Goal: Contribute content: Contribute content

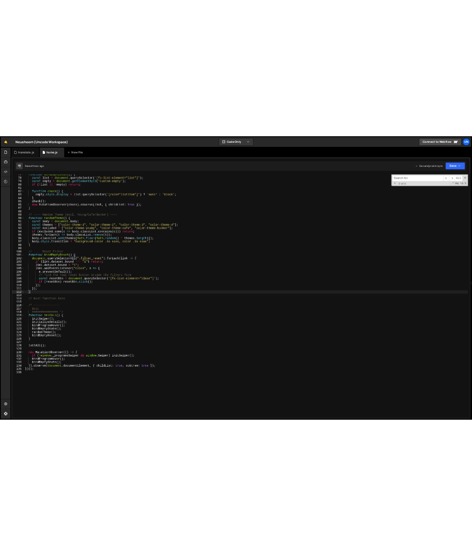
scroll to position [14096, 0]
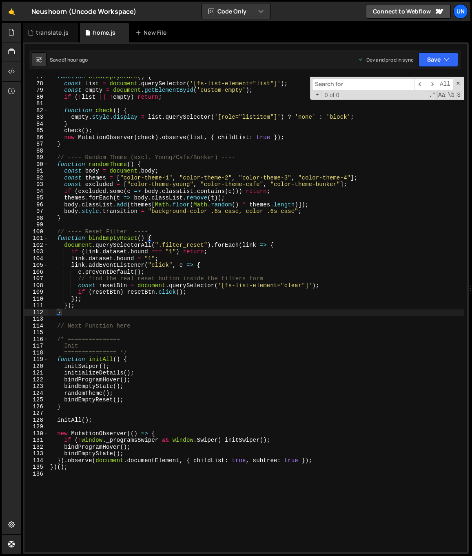
click at [276, 221] on div "function bindEmptyState ( ) { const list = document . querySelector ( '[fs-list…" at bounding box center [256, 317] width 415 height 489
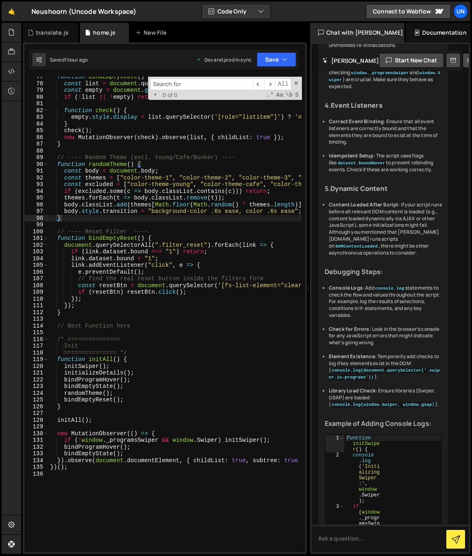
drag, startPoint x: 469, startPoint y: 220, endPoint x: 246, endPoint y: 226, distance: 223.3
click at [247, 226] on div "Files New File Javascript files 0 home.js 0 0 team.js 0 0 translate.js 0" at bounding box center [246, 289] width 451 height 532
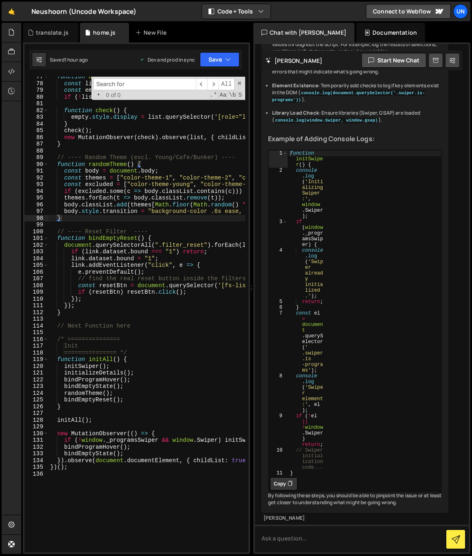
scroll to position [6337, 0]
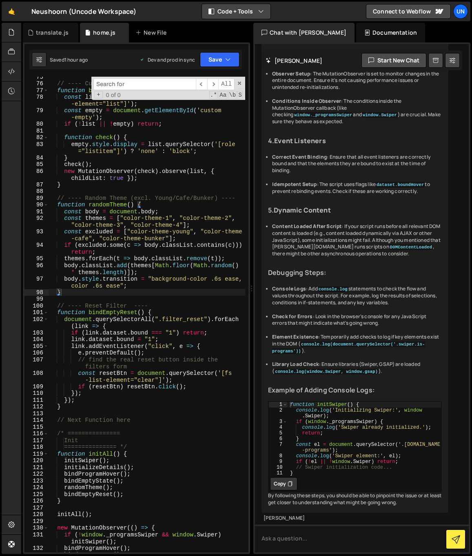
click at [242, 15] on button "Code + Tools" at bounding box center [236, 11] width 69 height 15
click at [237, 35] on button "Code Only" at bounding box center [236, 29] width 69 height 15
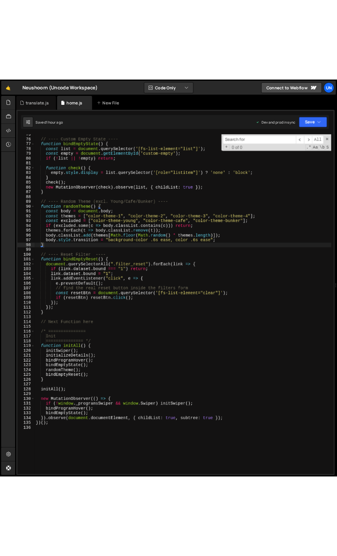
scroll to position [501, 0]
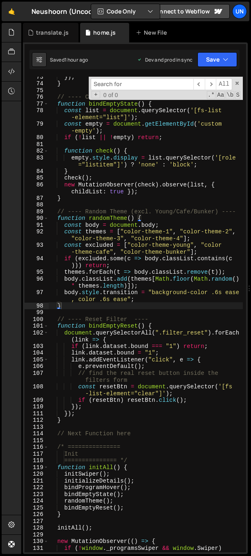
type textarea "new MutationObserver(check).observe(list, { childList: true });"
click at [169, 191] on div "}) ; } // ---- Custom Empty State ---- function bindEmptyState ( ) { const list…" at bounding box center [146, 321] width 194 height 496
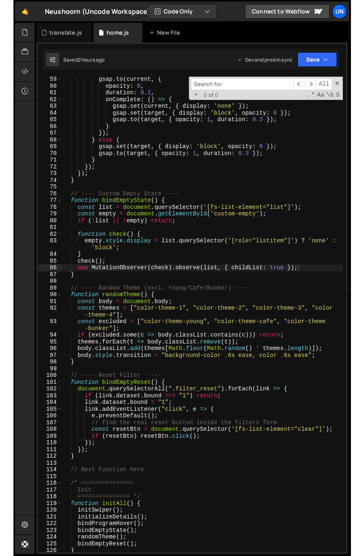
scroll to position [391, 0]
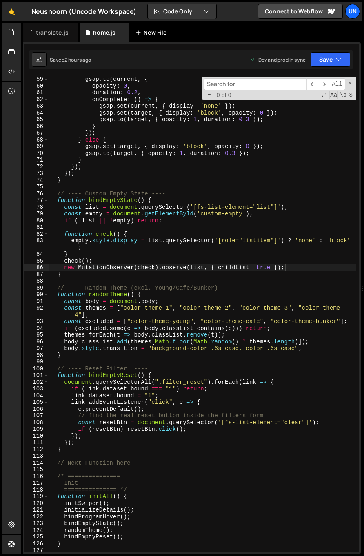
click at [158, 35] on div "New File" at bounding box center [152, 33] width 34 height 8
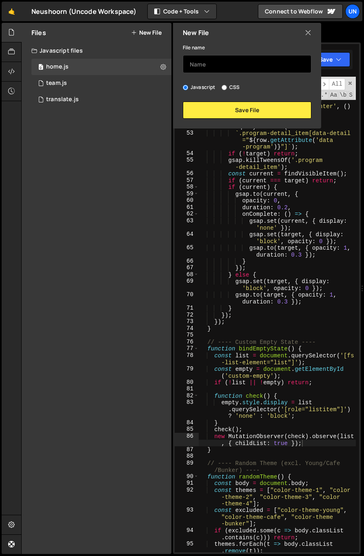
click at [213, 70] on input "text" at bounding box center [247, 64] width 129 height 18
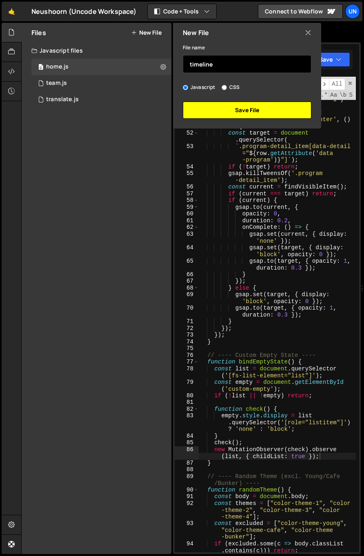
type input "timeline"
click at [242, 106] on button "Save File" at bounding box center [247, 110] width 129 height 17
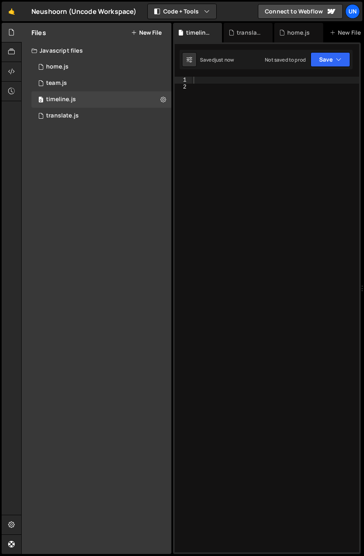
scroll to position [0, 0]
click at [253, 133] on div at bounding box center [275, 321] width 167 height 489
paste textarea "});"
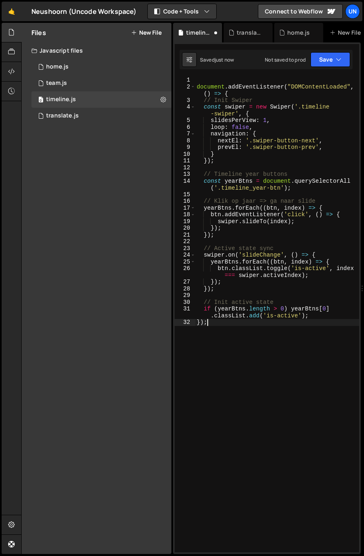
type textarea "if (yearBtns.length > 0) yearBtns[0].classList.add('is-active'); });"
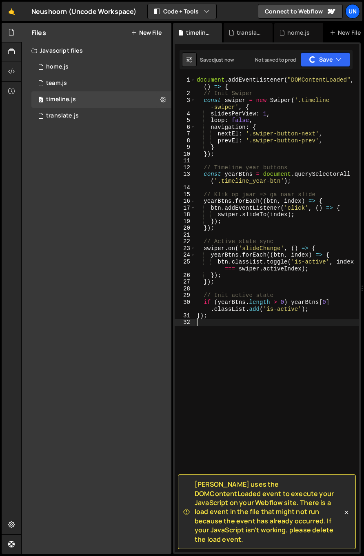
click at [264, 410] on div "document . addEventListener ( "DOMContentLoaded" , ( ) => { // Init Swiper cons…" at bounding box center [277, 325] width 164 height 496
type textarea "});"
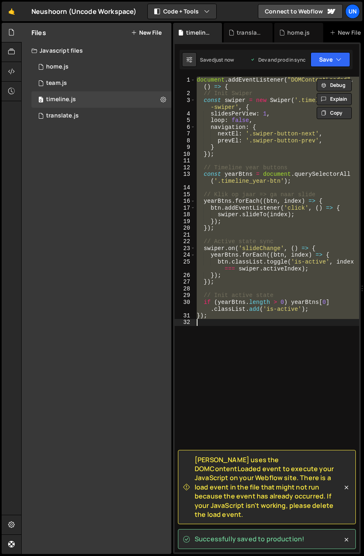
click at [253, 506] on span "[PERSON_NAME] uses the DOMContentLoaded event to execute your JavaScript on you…" at bounding box center [269, 487] width 148 height 64
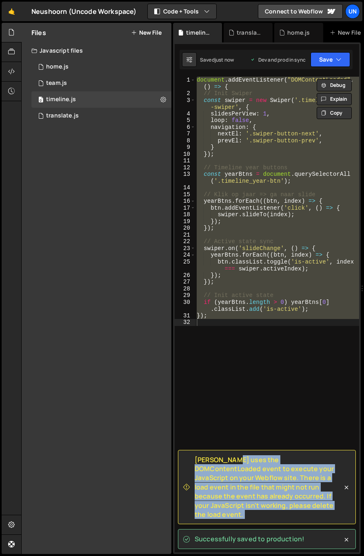
click at [253, 506] on span "[PERSON_NAME] uses the DOMContentLoaded event to execute your JavaScript on you…" at bounding box center [269, 487] width 148 height 64
copy div "[PERSON_NAME] uses the DOMContentLoaded event to execute your JavaScript on you…"
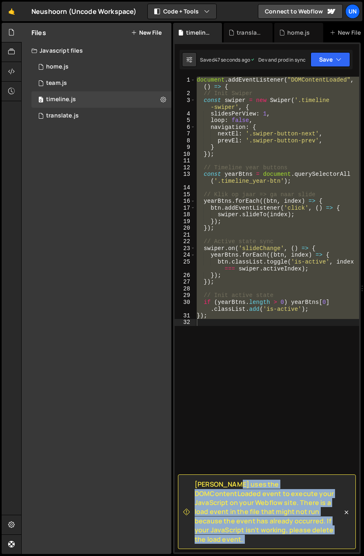
click at [280, 290] on div "document . addEventListener ( "DOMContentLoaded" , ( ) => { // Init Swiper cons…" at bounding box center [277, 315] width 164 height 476
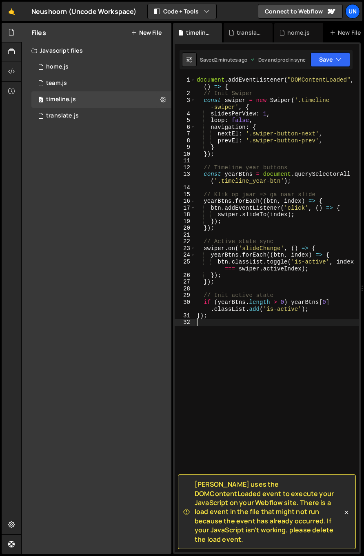
click at [296, 372] on div "document . addEventListener ( "DOMContentLoaded" , ( ) => { // Init Swiper cons…" at bounding box center [277, 325] width 164 height 496
click at [222, 240] on div "document . addEventListener ( "DOMContentLoaded" , ( ) => { // Init Swiper cons…" at bounding box center [277, 325] width 164 height 496
type textarea "});"
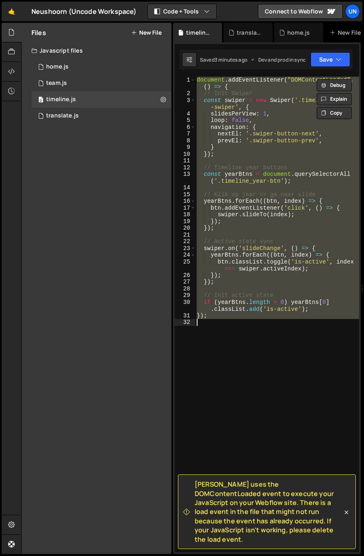
paste textarea
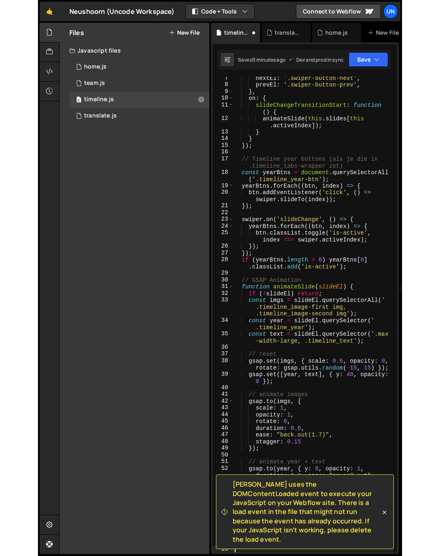
scroll to position [49, 0]
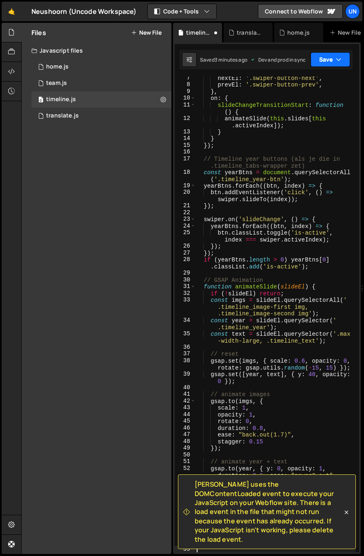
click at [319, 64] on button "Save" at bounding box center [331, 59] width 40 height 15
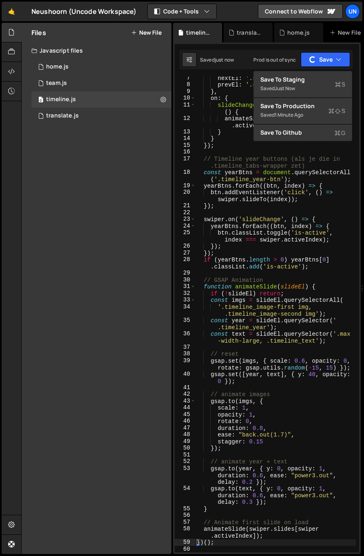
type textarea "const yearBtns = document.querySelectorAll('.timeline_year-btn');"
click at [243, 174] on div "nextEl : '.swiper-button-next' , prevEl : '.swiper-button-prev' , } , on : { sl…" at bounding box center [275, 319] width 161 height 489
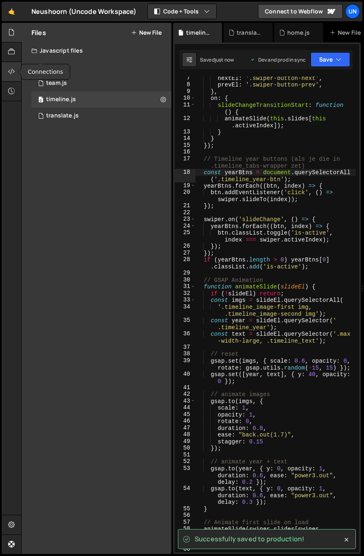
click at [15, 71] on div at bounding box center [12, 72] width 20 height 20
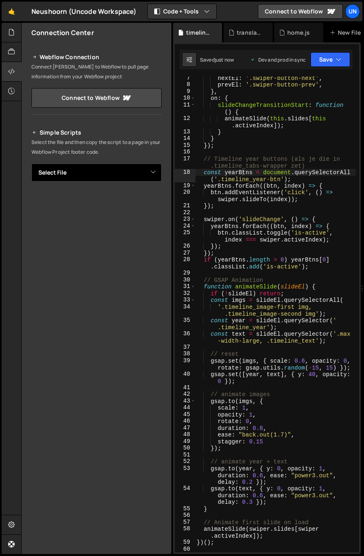
click at [101, 170] on select "Select File home.js team.js translate.js timeline.js" at bounding box center [96, 173] width 130 height 18
select select "45759"
click at [31, 164] on select "Select File home.js team.js translate.js timeline.js" at bounding box center [96, 173] width 130 height 18
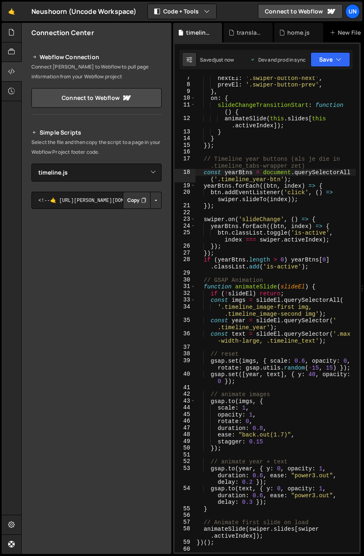
click at [124, 195] on button "Copy" at bounding box center [137, 200] width 28 height 17
click at [277, 259] on div "nextEl : '.swiper-button-next' , prevEl : '.swiper-button-prev' , } , on : { sl…" at bounding box center [275, 319] width 161 height 489
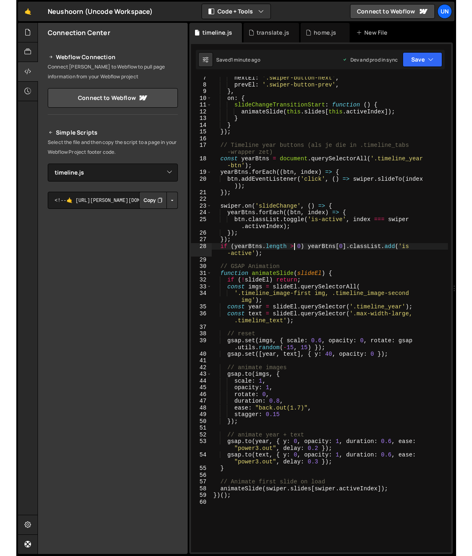
scroll to position [42, 0]
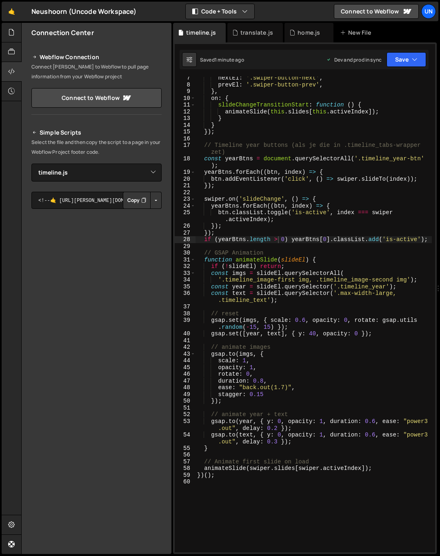
click at [322, 275] on div "nextEl : '.swiper-button-next' , prevEl : '.swiper-button-prev' , } , on : { sl…" at bounding box center [313, 319] width 236 height 489
click at [378, 289] on div "nextEl : '.swiper-button-next' , prevEl : '.swiper-button-prev' , } , on : { sl…" at bounding box center [313, 319] width 236 height 489
click at [398, 282] on div "nextEl : '.swiper-button-next' , prevEl : '.swiper-button-prev' , } , on : { sl…" at bounding box center [313, 319] width 236 height 489
click at [302, 281] on div "nextEl : '.swiper-button-next' , prevEl : '.swiper-button-prev' , } , on : { sl…" at bounding box center [313, 319] width 236 height 489
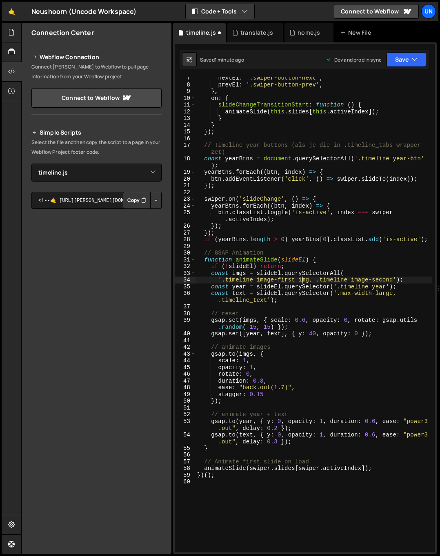
click at [302, 281] on div "nextEl : '.swiper-button-next' , prevEl : '.swiper-button-prev' , } , on : { sl…" at bounding box center [313, 319] width 236 height 489
click at [353, 275] on div "nextEl : '.swiper-button-next' , prevEl : '.swiper-button-prev' , } , on : { sl…" at bounding box center [313, 319] width 236 height 489
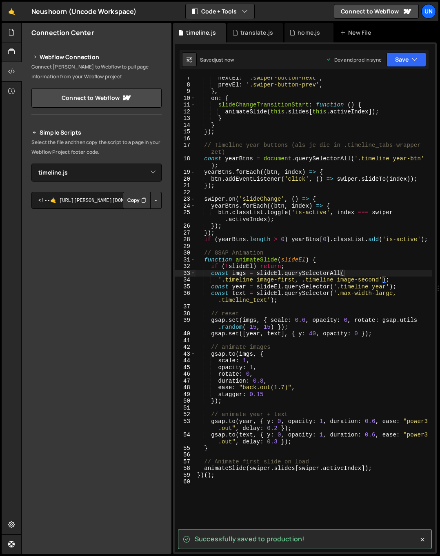
click at [318, 277] on div "nextEl : '.swiper-button-next' , prevEl : '.swiper-button-prev' , } , on : { sl…" at bounding box center [313, 319] width 236 height 489
type textarea "'.timeline_image-first, .timeline_image-second');"
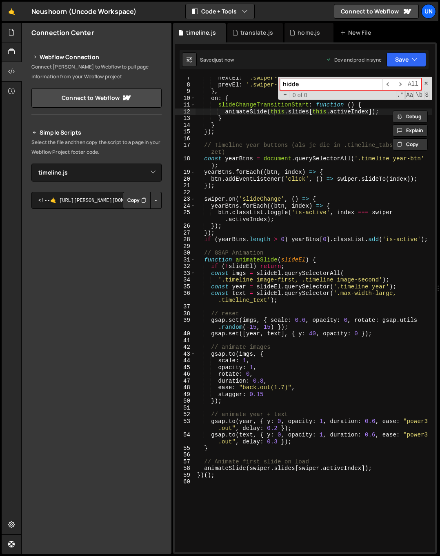
type input "hidden"
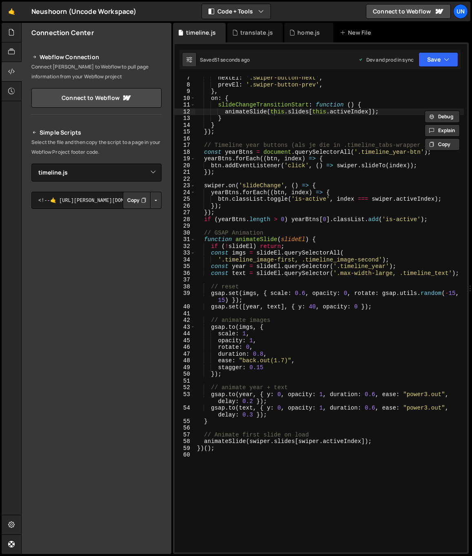
click at [317, 308] on div "nextEl : '.swiper-button-next' , prevEl : '.swiper-button-prev' , } , on : { sl…" at bounding box center [329, 319] width 268 height 489
type textarea "gsap.set([year, text], { y: 40, opacity: 0 });"
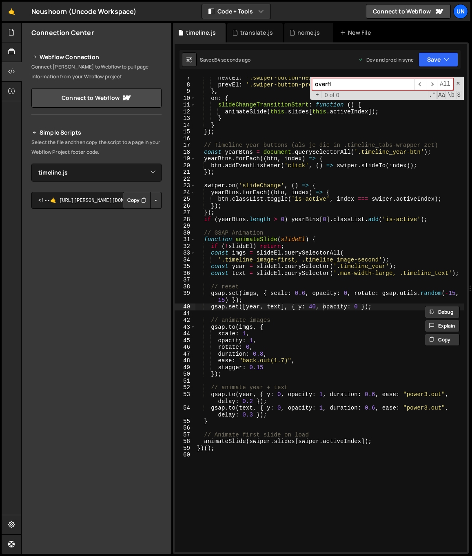
type input "overflo"
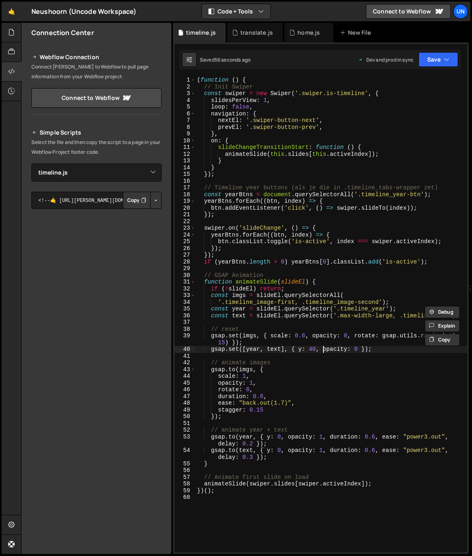
scroll to position [0, 0]
click at [283, 230] on div "( function ( ) { // Init Swiper const swiper = new Swiper ( '.swiper.is-timelin…" at bounding box center [331, 321] width 272 height 489
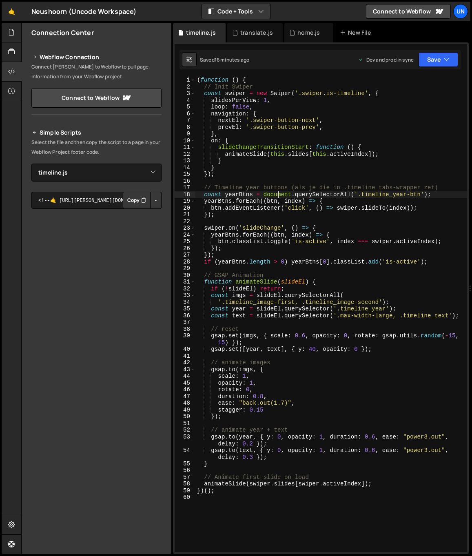
click at [276, 193] on div "( function ( ) { // Init Swiper const swiper = new Swiper ( '.swiper.is-timelin…" at bounding box center [331, 321] width 272 height 489
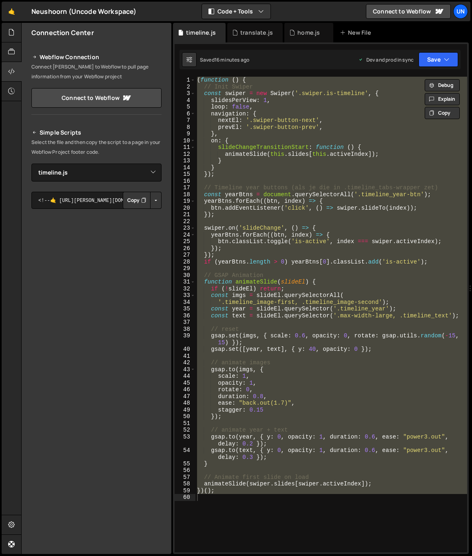
click at [253, 231] on div "( function ( ) { // Init Swiper const swiper = new Swiper ( '.swiper.is-timelin…" at bounding box center [331, 315] width 272 height 476
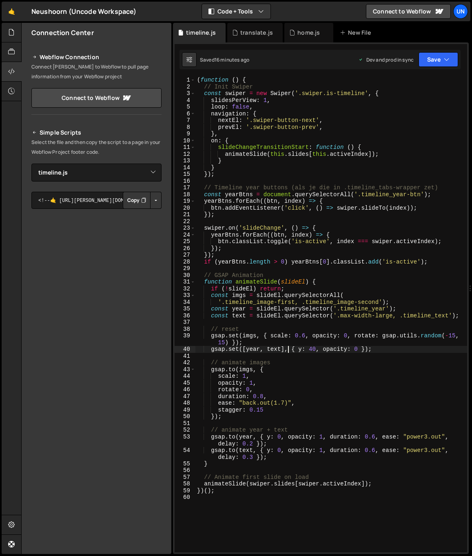
click at [288, 348] on div "( function ( ) { // Init Swiper const swiper = new Swiper ( '.swiper.is-timelin…" at bounding box center [331, 321] width 272 height 489
click at [295, 443] on div "( function ( ) { // Init Swiper const swiper = new Swiper ( '.swiper.is-timelin…" at bounding box center [331, 321] width 272 height 489
type textarea "[DOMAIN_NAME](year, { y: 0, opacity: 1, duration: 0.6, ease: "power3.out", dela…"
click at [267, 503] on div "( function ( ) { // Init Swiper const swiper = new Swiper ( '.swiper.is-timelin…" at bounding box center [331, 321] width 272 height 489
click at [241, 421] on div "( function ( ) { // Init Swiper const swiper = new Swiper ( '.swiper.is-timelin…" at bounding box center [331, 321] width 272 height 489
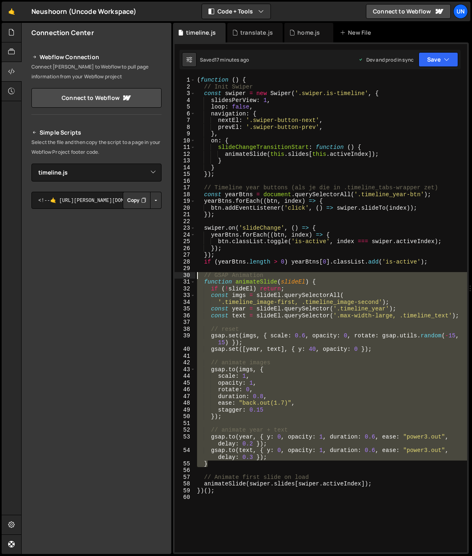
drag, startPoint x: 181, startPoint y: 331, endPoint x: 175, endPoint y: 278, distance: 53.0
click at [175, 278] on div "1 2 3 4 5 6 7 8 9 10 11 12 13 14 15 16 17 18 19 20 21 22 23 24 25 26 27 28 29 3…" at bounding box center [321, 315] width 293 height 476
type textarea "// GSAP Animation function animateSlide(slideEl) {"
paste textarea
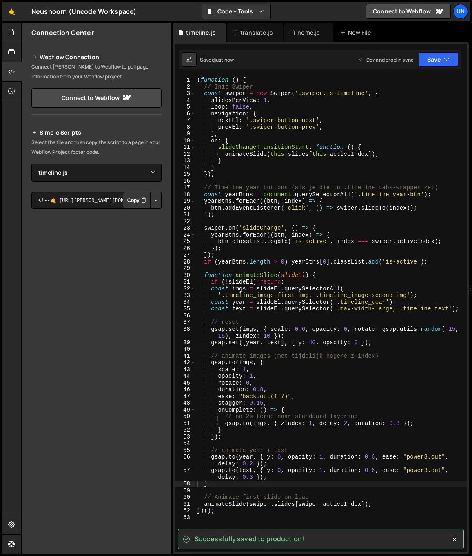
drag, startPoint x: 413, startPoint y: 297, endPoint x: 407, endPoint y: 296, distance: 5.5
click at [413, 297] on div "( function ( ) { // Init Swiper const swiper = new Swiper ( '.swiper.is-timelin…" at bounding box center [331, 321] width 272 height 489
click at [404, 295] on div "( function ( ) { // Init Swiper const swiper = new Swiper ( '.swiper.is-timelin…" at bounding box center [331, 321] width 272 height 489
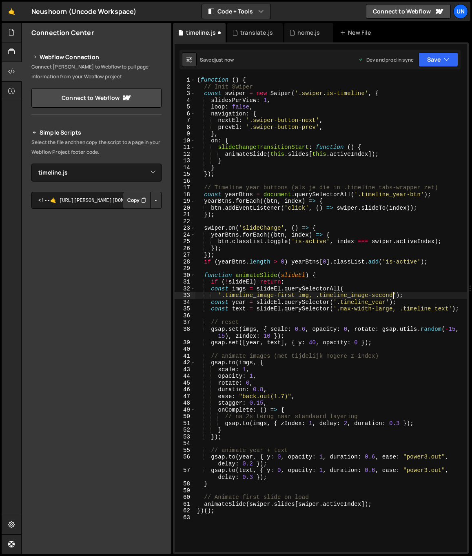
click at [306, 296] on div "( function ( ) { // Init Swiper const swiper = new Swiper ( '.swiper.is-timelin…" at bounding box center [331, 321] width 272 height 489
click at [346, 325] on div "( function ( ) { // Init Swiper const swiper = new Swiper ( '.swiper.is-timelin…" at bounding box center [331, 321] width 272 height 489
click at [323, 397] on div "( function ( ) { // Init Swiper const swiper = new Swiper ( '.swiper.is-timelin…" at bounding box center [331, 321] width 272 height 489
type textarea "ease: "back.out(1.7)","
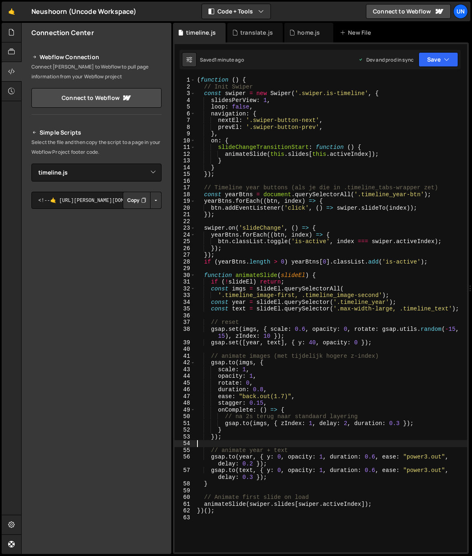
click at [228, 441] on div "( function ( ) { // Init Swiper const swiper = new Swiper ( '.swiper.is-timelin…" at bounding box center [331, 321] width 272 height 489
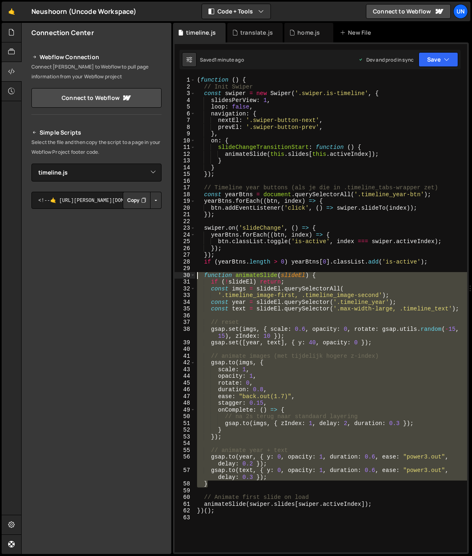
drag, startPoint x: 220, startPoint y: 485, endPoint x: 185, endPoint y: 277, distance: 211.4
click at [185, 277] on div "1 2 3 4 5 6 7 8 9 10 11 12 13 14 15 16 17 18 19 20 21 22 23 24 25 26 27 28 29 3…" at bounding box center [321, 315] width 293 height 476
type textarea "function animateSlide(slideEl) { if (!slideEl) return;"
paste textarea
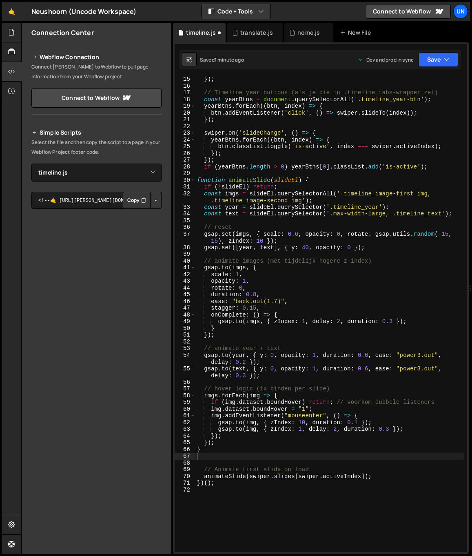
scroll to position [95, 0]
drag, startPoint x: 239, startPoint y: 431, endPoint x: 225, endPoint y: 440, distance: 17.1
click at [240, 431] on div "}) ; // Timeline year buttons (als je die in .timeline_tabs-wrapper zet) const …" at bounding box center [329, 320] width 268 height 489
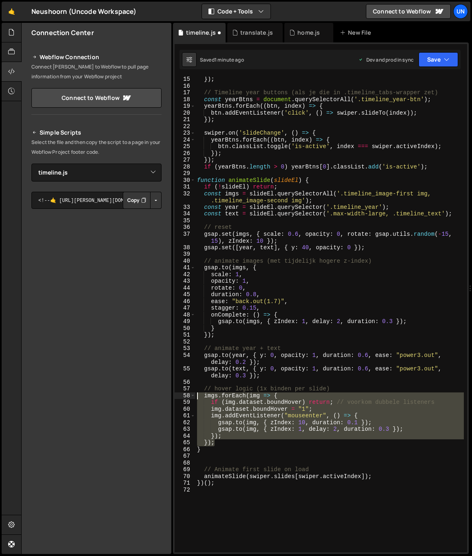
drag, startPoint x: 221, startPoint y: 444, endPoint x: 183, endPoint y: 388, distance: 67.9
click at [183, 388] on div "[DOMAIN_NAME](img, { zIndex: 1, delay: 2, duration: 0.3 }); 15 16 17 18 19 20 2…" at bounding box center [321, 315] width 293 height 476
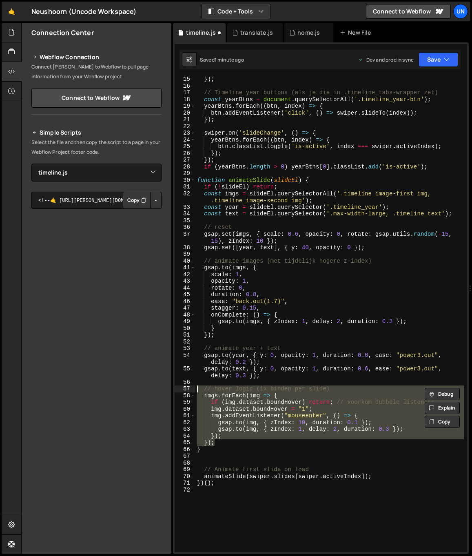
paste textarea "});"
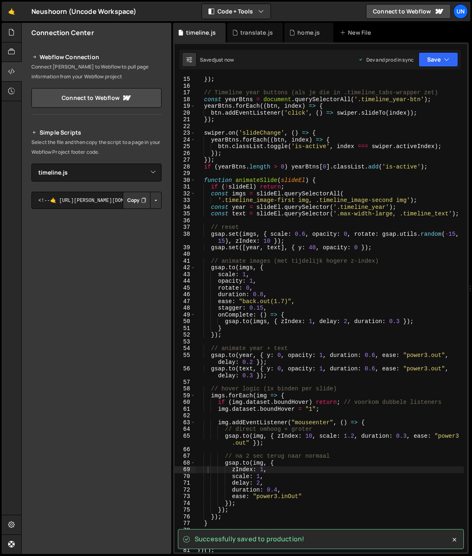
click at [257, 362] on div "}) ; // Timeline year buttons (als je die in .timeline_tabs-wrapper zet) const …" at bounding box center [329, 320] width 268 height 489
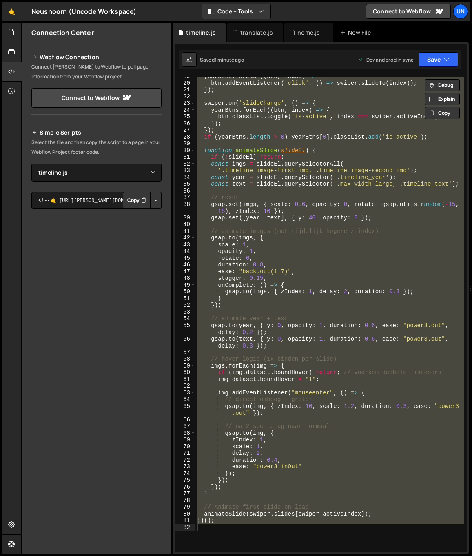
scroll to position [126, 0]
click at [267, 469] on div "yearBtns . forEach (( btn , index ) => { btn . addEventListener ( 'click' , ( )…" at bounding box center [329, 315] width 268 height 476
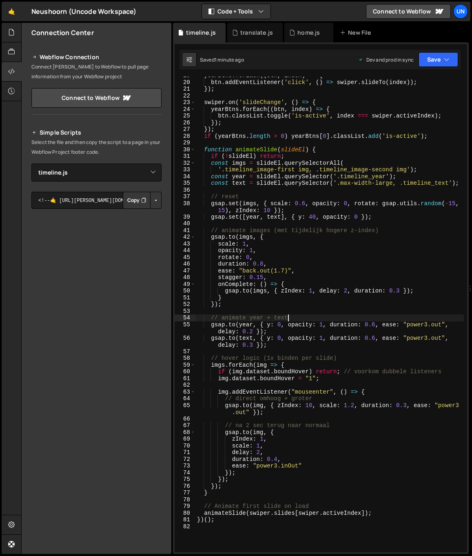
click at [302, 316] on div "yearBtns . forEach (( btn , index ) => { btn . addEventListener ( 'click' , ( )…" at bounding box center [329, 316] width 268 height 489
type textarea "// animate year + text"
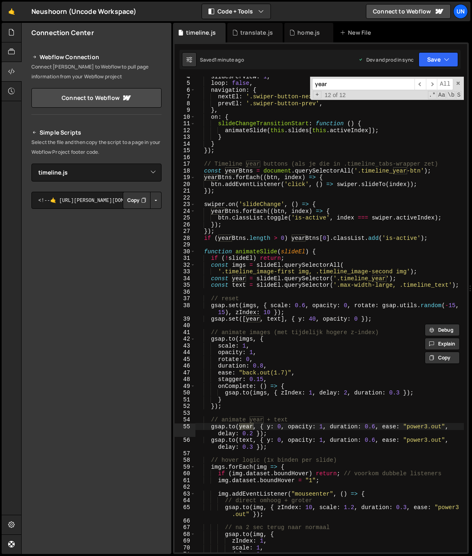
scroll to position [0, 0]
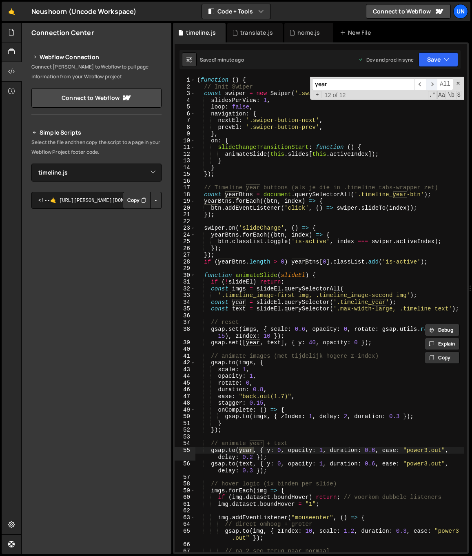
type input "year"
click at [430, 87] on span "​" at bounding box center [431, 84] width 11 height 12
click at [429, 87] on span "​" at bounding box center [431, 84] width 11 height 12
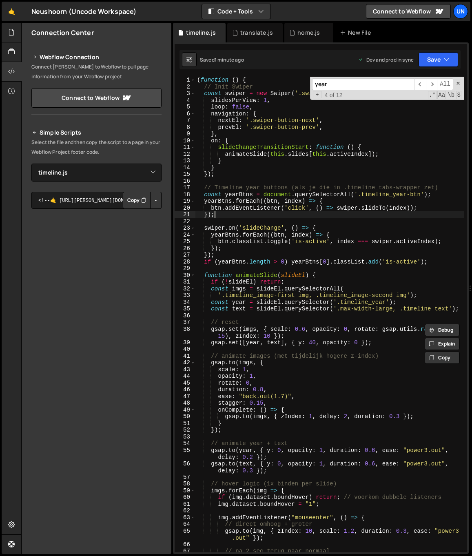
click at [236, 212] on div "( function ( ) { // Init Swiper const swiper = new Swiper ( '.swiper.is-timelin…" at bounding box center [329, 321] width 268 height 489
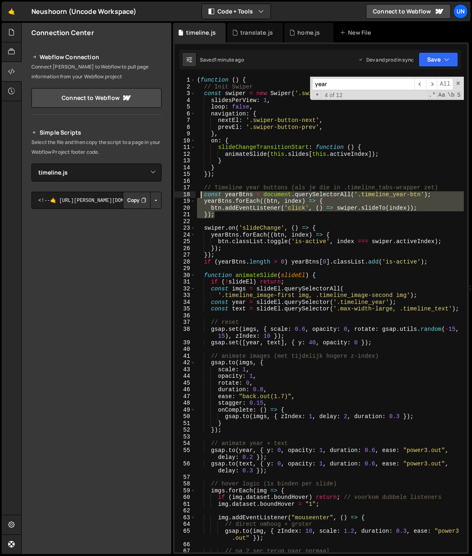
drag, startPoint x: 190, startPoint y: 192, endPoint x: 169, endPoint y: 183, distance: 22.8
click at [169, 183] on div "Files New File Javascript files 0 home.js 0 0 team.js 0 0 timeline.js 0 0" at bounding box center [246, 289] width 451 height 532
type textarea "// Timeline year buttons (als je die in .timeline_tabs-wrapper zet)"
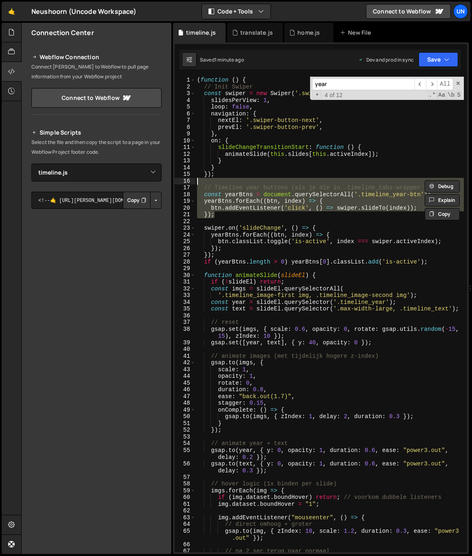
paste textarea
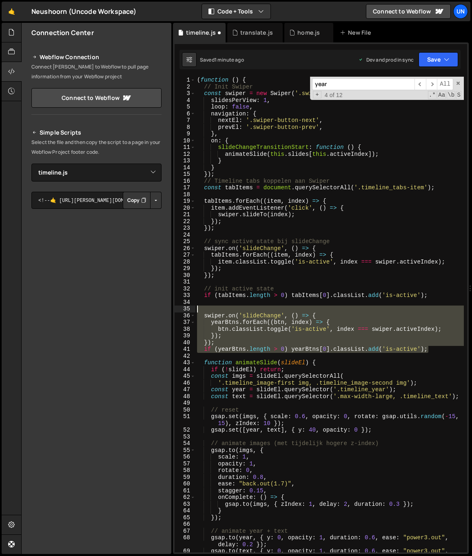
drag, startPoint x: 353, startPoint y: 344, endPoint x: 187, endPoint y: 311, distance: 168.4
click at [187, 311] on div "1 2 3 4 5 6 7 8 9 10 11 12 13 14 15 16 17 18 19 20 21 22 23 24 25 26 27 28 29 3…" at bounding box center [321, 315] width 293 height 476
type textarea "swiper.on('slideChange', () => {"
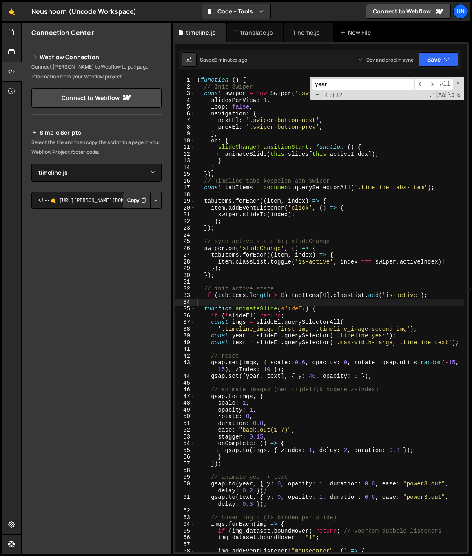
click at [303, 326] on div "( function ( ) { // Init Swiper const swiper = new Swiper ( '.swiper.is-timelin…" at bounding box center [329, 321] width 268 height 489
click at [387, 330] on div "( function ( ) { // Init Swiper const swiper = new Swiper ( '.swiper.is-timelin…" at bounding box center [329, 321] width 268 height 489
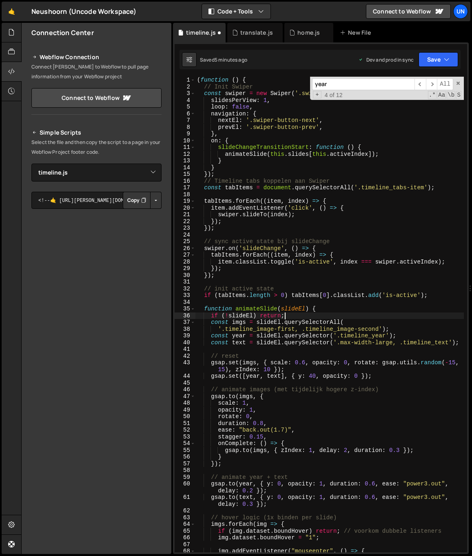
click at [393, 315] on div "( function ( ) { // Init Swiper const swiper = new Swiper ( '.swiper.is-timelin…" at bounding box center [329, 321] width 268 height 489
type textarea "if (!slideEl) return;"
click at [266, 281] on div "( function ( ) { // Init Swiper const swiper = new Swiper ( '.swiper.is-timelin…" at bounding box center [329, 321] width 268 height 489
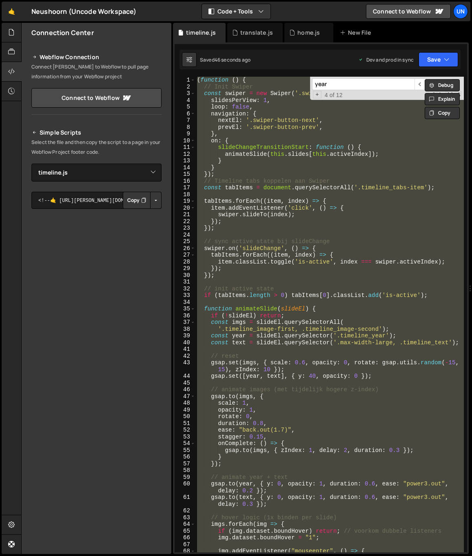
click at [288, 321] on div "( function ( ) { // Init Swiper const swiper = new Swiper ( '.swiper.is-timelin…" at bounding box center [329, 315] width 268 height 476
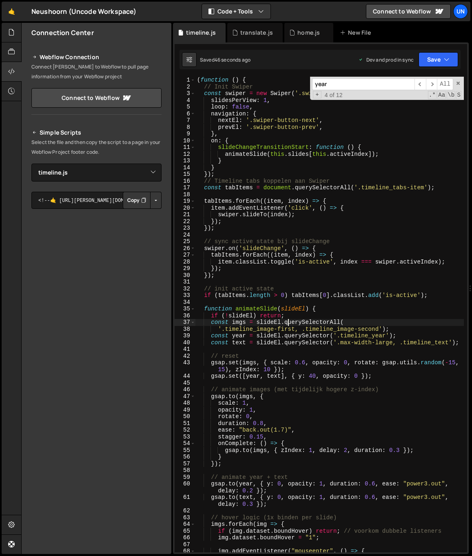
click at [270, 342] on div "( function ( ) { // Init Swiper const swiper = new Swiper ( '.swiper.is-timelin…" at bounding box center [329, 321] width 268 height 489
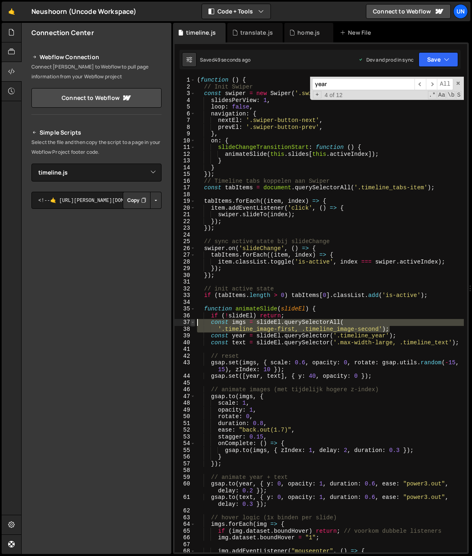
drag, startPoint x: 396, startPoint y: 329, endPoint x: 193, endPoint y: 322, distance: 202.5
click at [195, 322] on div "const text = slideEl.querySelector('.max-width-large, .timeline_text'); 1 2 3 4…" at bounding box center [321, 315] width 293 height 476
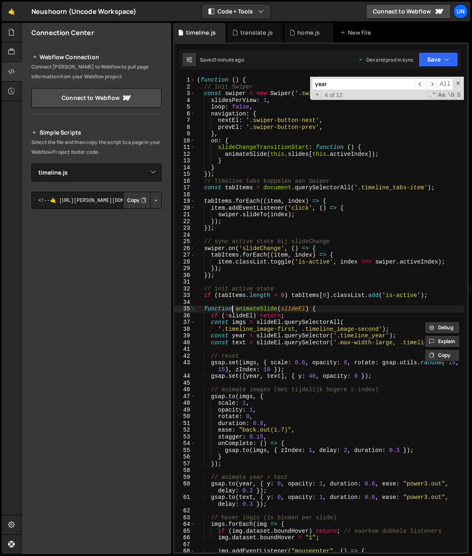
click at [233, 309] on div "( function ( ) { // Init Swiper const swiper = new Swiper ( '.swiper.is-timelin…" at bounding box center [329, 321] width 268 height 489
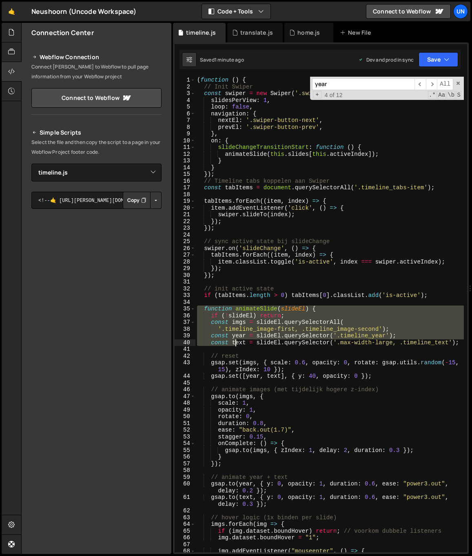
drag, startPoint x: 196, startPoint y: 309, endPoint x: 253, endPoint y: 370, distance: 83.1
click at [253, 370] on div "( function ( ) { // Init Swiper const swiper = new Swiper ( '.swiper.is-timelin…" at bounding box center [329, 321] width 268 height 489
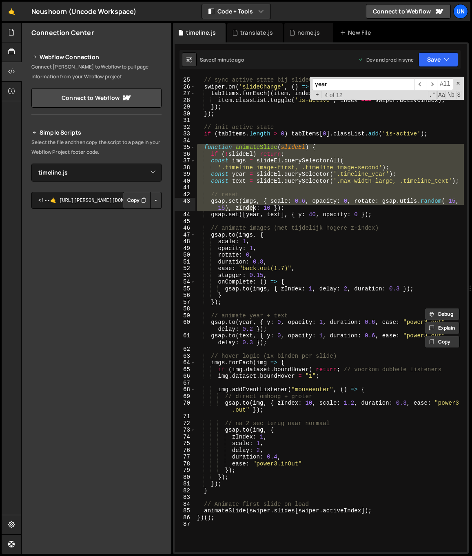
scroll to position [162, 0]
click at [235, 478] on div "// sync active state bij slideChange swiper . on ( 'slideChange' , ( ) => { tab…" at bounding box center [329, 320] width 268 height 489
type textarea "}); });"
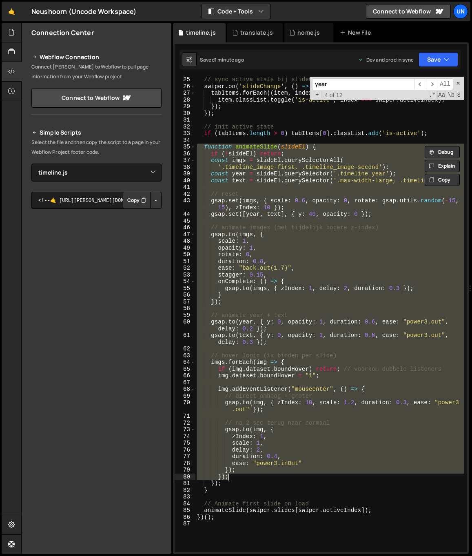
click at [226, 497] on div "// sync active state bij slideChange swiper . on ( 'slideChange' , ( ) => { tab…" at bounding box center [329, 320] width 268 height 489
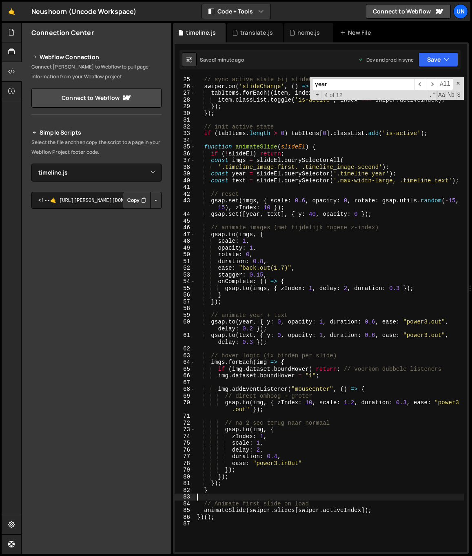
click at [235, 477] on div "// sync active state bij slideChange swiper . on ( 'slideChange' , ( ) => { tab…" at bounding box center [329, 320] width 268 height 489
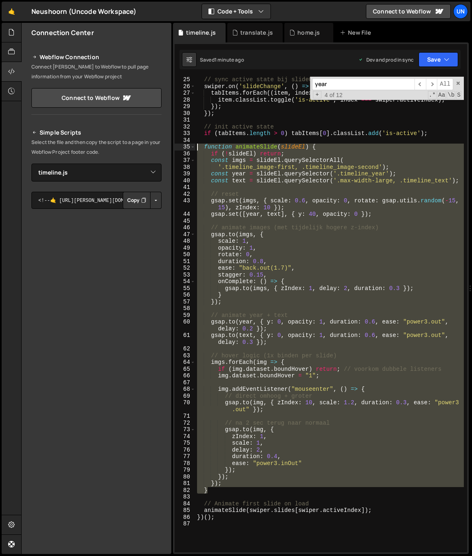
drag, startPoint x: 177, startPoint y: 411, endPoint x: 153, endPoint y: 148, distance: 264.3
click at [153, 148] on div "Files New File Javascript files 0 home.js 0 0 team.js 0 0 timeline.js 0 0" at bounding box center [246, 289] width 451 height 532
type textarea "function animateSlide(slideEl) { if (!slideEl) return;"
paste textarea
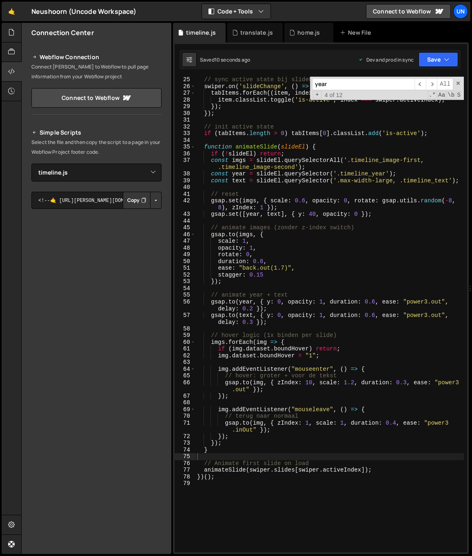
click at [295, 472] on div "// sync active state bij slideChange swiper . on ( 'slideChange' , ( ) => { tab…" at bounding box center [329, 320] width 268 height 489
click at [272, 370] on div "// sync active state bij slideChange swiper . on ( 'slideChange' , ( ) => { tab…" at bounding box center [329, 320] width 268 height 489
click at [288, 382] on div "// sync active state bij slideChange swiper . on ( 'slideChange' , ( ) => { tab…" at bounding box center [329, 320] width 268 height 489
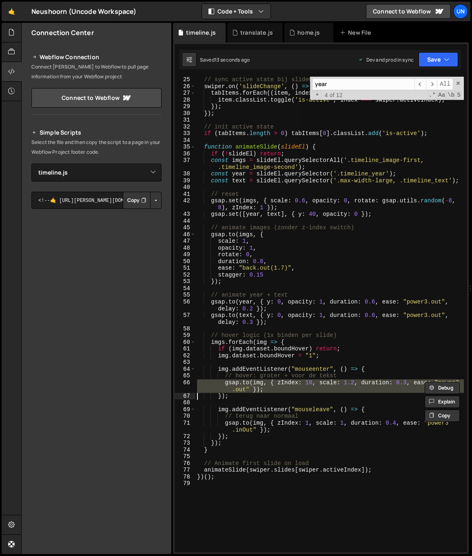
drag, startPoint x: 295, startPoint y: 388, endPoint x: 290, endPoint y: 388, distance: 5.4
click at [295, 388] on div "// sync active state bij slideChange swiper . on ( 'slideChange' , ( ) => { tab…" at bounding box center [329, 315] width 268 height 476
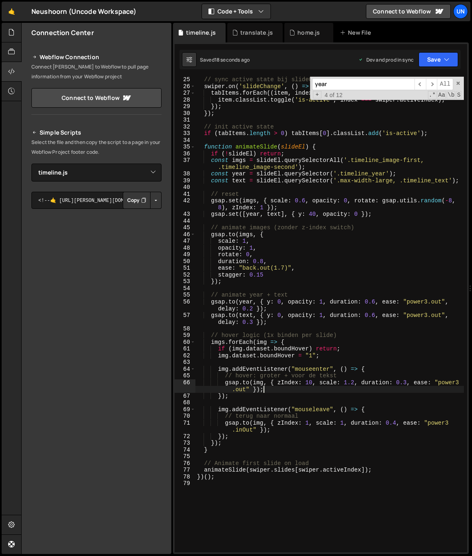
click at [308, 253] on div "// sync active state bij slideChange swiper . on ( 'slideChange' , ( ) => { tab…" at bounding box center [329, 320] width 268 height 489
click at [418, 160] on div "// sync active state bij slideChange swiper . on ( 'slideChange' , ( ) => { tab…" at bounding box center [329, 320] width 268 height 489
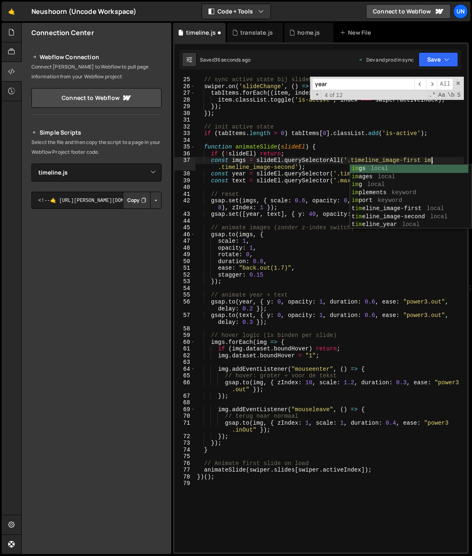
scroll to position [0, 16]
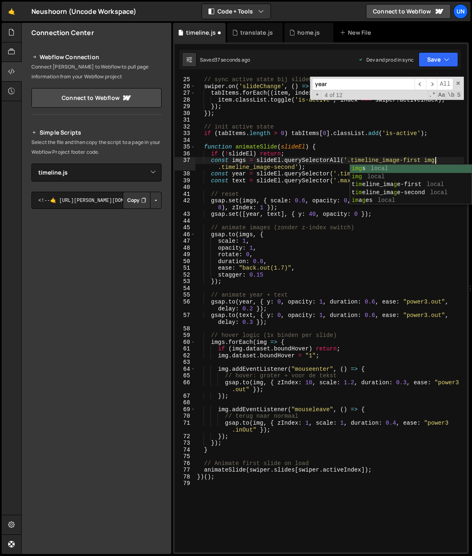
click at [424, 160] on div "// sync active state bij slideChange swiper . on ( 'slideChange' , ( ) => { tab…" at bounding box center [329, 320] width 268 height 489
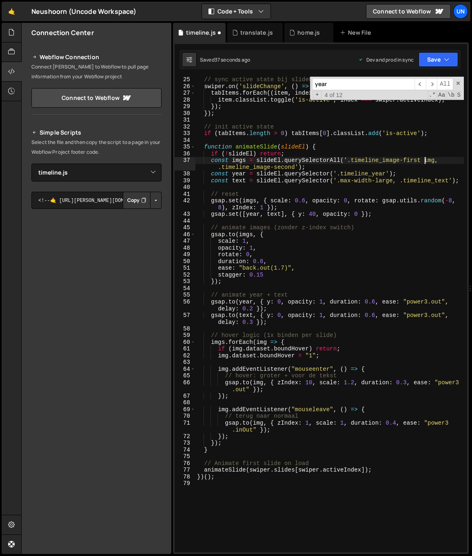
click at [424, 160] on div "// sync active state bij slideChange swiper . on ( 'slideChange' , ( ) => { tab…" at bounding box center [329, 320] width 268 height 489
click at [294, 166] on div "// sync active state bij slideChange swiper . on ( 'slideChange' , ( ) => { tab…" at bounding box center [329, 320] width 268 height 489
paste textarea "img"
click at [347, 217] on div "// sync active state bij slideChange swiper . on ( 'slideChange' , ( ) => { tab…" at bounding box center [329, 320] width 268 height 489
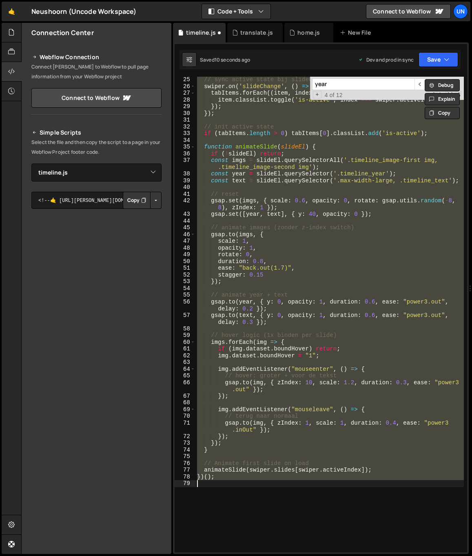
scroll to position [0, 1]
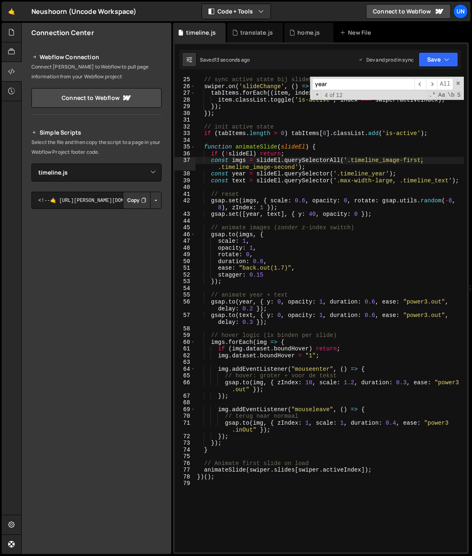
click at [253, 319] on div "// sync active state bij slideChange swiper . on ( 'slideChange' , ( ) => { tab…" at bounding box center [329, 320] width 268 height 489
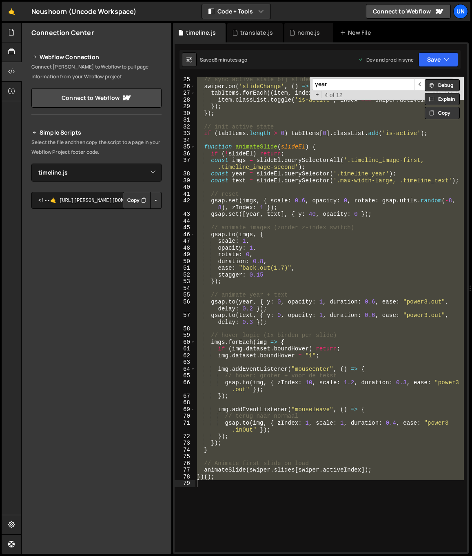
click at [261, 174] on div "// sync active state bij slideChange swiper . on ( 'slideChange' , ( ) => { tab…" at bounding box center [329, 315] width 268 height 476
type textarea "const year = slideEl.querySelector('.timeline_year');"
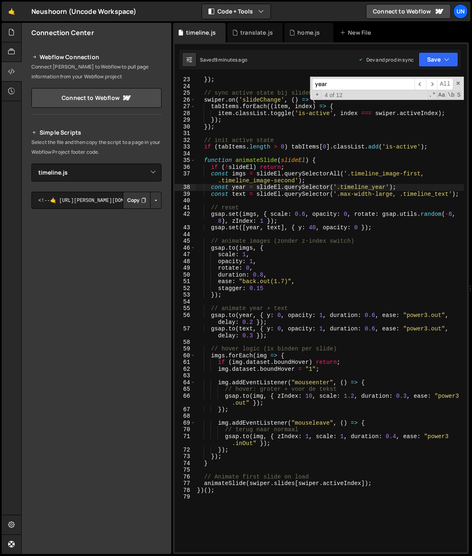
scroll to position [174, 0]
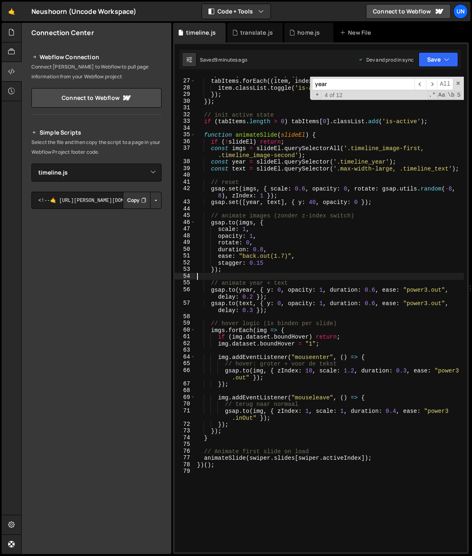
click at [244, 276] on div "swiper . on ( 'slideChange' , ( ) => { tabItems . forEach (( item , index ) => …" at bounding box center [329, 315] width 268 height 489
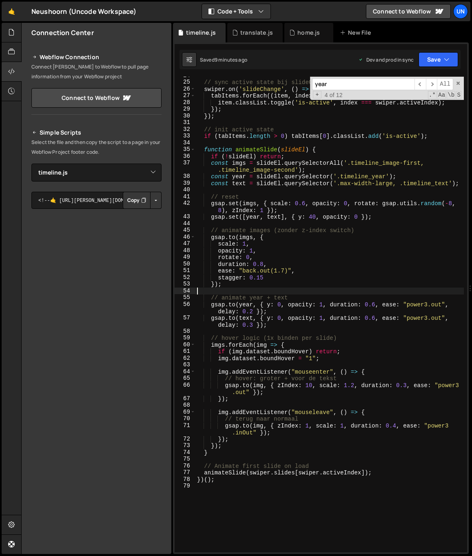
scroll to position [153, 0]
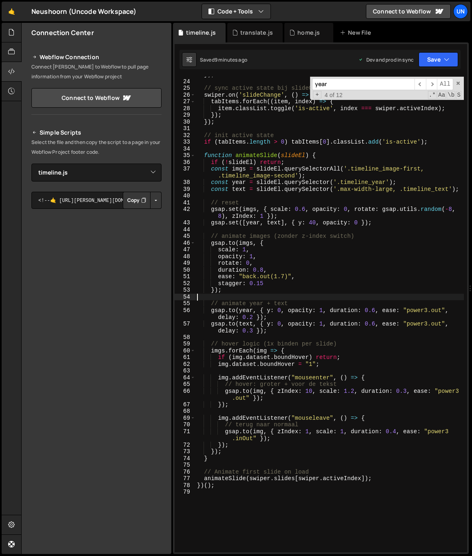
click at [239, 376] on div "}) ; // sync active state bij slideChange swiper . on ( 'slideChange' , ( ) => …" at bounding box center [329, 315] width 268 height 489
type textarea "img.addEventListener("mouseenter", () => {"
click at [260, 339] on div "}) ; // sync active state bij slideChange swiper . on ( 'slideChange' , ( ) => …" at bounding box center [329, 315] width 268 height 489
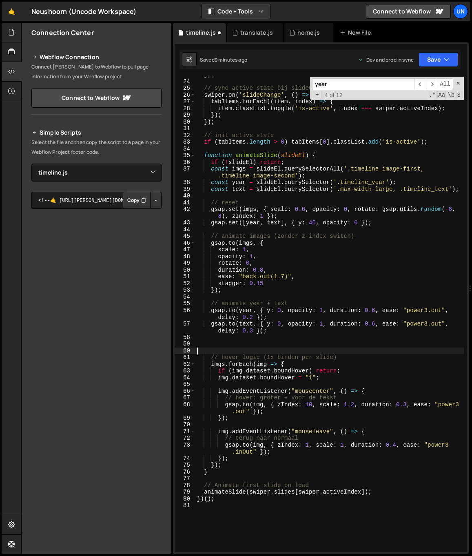
type textarea "// hover logic (1x binden per slide)"
paste textarea "});"
type textarea "});"
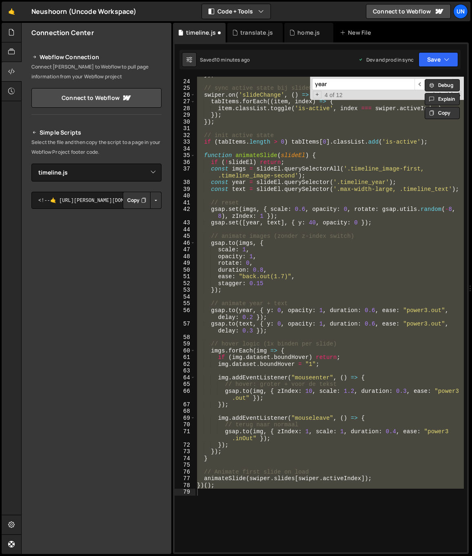
click at [284, 250] on div "}) ; // sync active state bij slideChange swiper . on ( 'slideChange' , ( ) => …" at bounding box center [329, 315] width 268 height 476
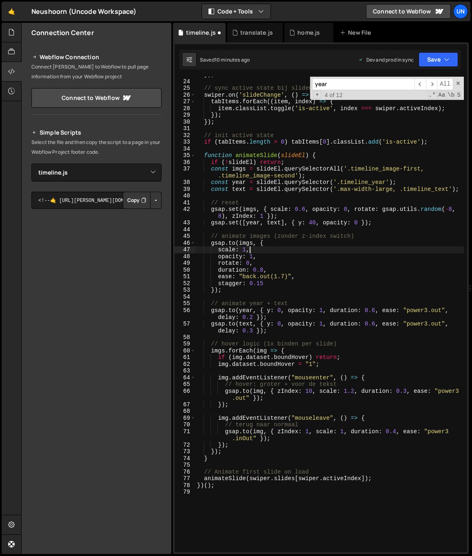
type textarea "})();"
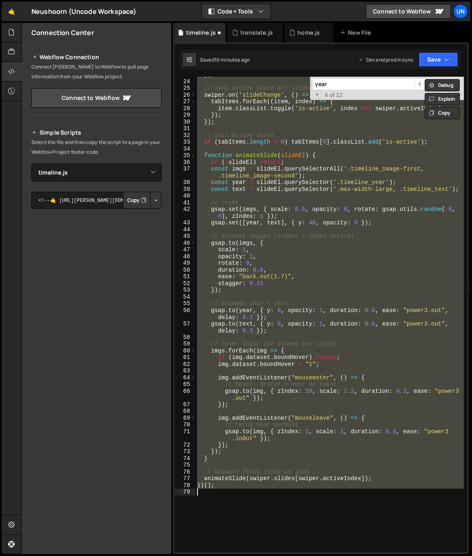
paste textarea
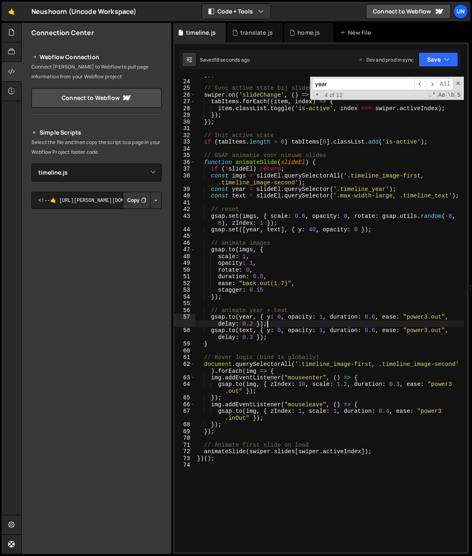
click at [296, 326] on div "}) ; // Sync active state bij slideChange swiper . on ( 'slideChange' , ( ) => …" at bounding box center [329, 315] width 268 height 489
type textarea "[DOMAIN_NAME](year, { y: 0, opacity: 1, duration: 0.6, ease: "power3.out", dela…"
click at [240, 470] on div "}) ; // Sync active state bij slideChange swiper . on ( 'slideChange' , ( ) => …" at bounding box center [329, 315] width 268 height 489
type textarea "})();"
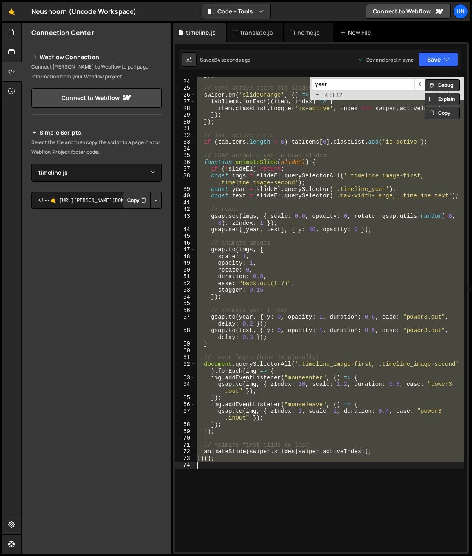
click at [262, 203] on div "}) ; // Sync active state bij slideChange swiper . on ( 'slideChange' , ( ) => …" at bounding box center [329, 315] width 268 height 476
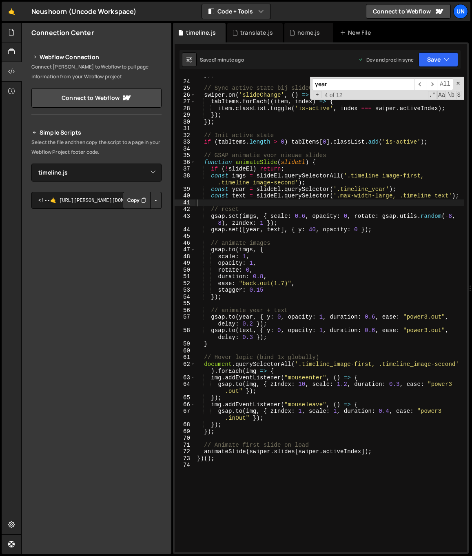
click at [300, 311] on div "}) ; // Sync active state bij slideChange swiper . on ( 'slideChange' , ( ) => …" at bounding box center [329, 315] width 268 height 489
click at [314, 290] on div "}) ; // Sync active state bij slideChange swiper . on ( 'slideChange' , ( ) => …" at bounding box center [329, 315] width 268 height 489
click at [306, 295] on div "}) ; // Sync active state bij slideChange swiper . on ( 'slideChange' , ( ) => …" at bounding box center [329, 315] width 268 height 489
type textarea "});"
click at [308, 298] on div "}) ; // Sync active state bij slideChange swiper . on ( 'slideChange' , ( ) => …" at bounding box center [329, 315] width 268 height 489
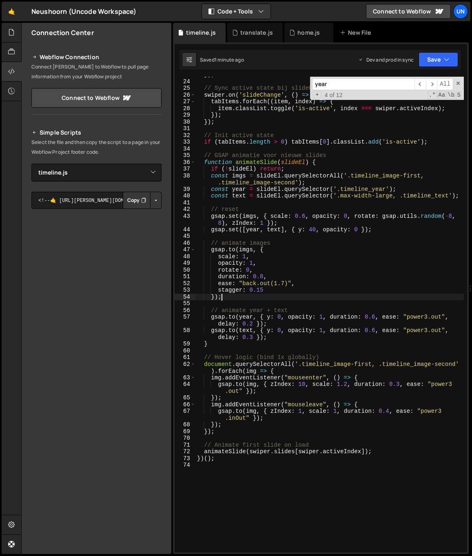
scroll to position [0, 0]
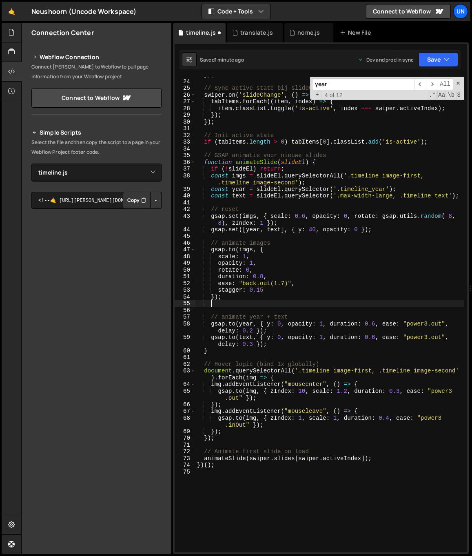
paste textarea "});"
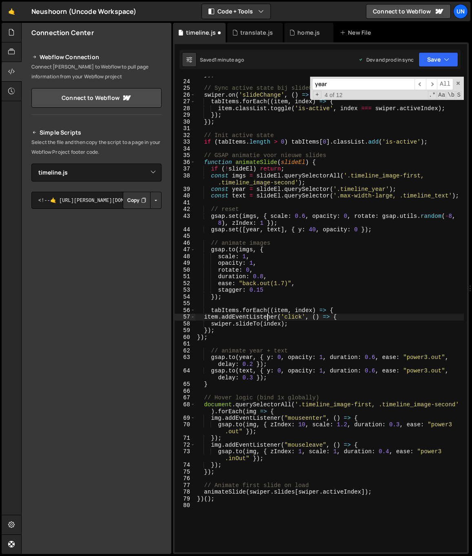
click at [268, 315] on div "}) ; // Sync active state bij slideChange swiper . on ( 'slideChange' , ( ) => …" at bounding box center [329, 315] width 268 height 489
type textarea "item.addEventListener('click', () => {"
type input "addEventListener"
click at [423, 84] on span "​" at bounding box center [420, 84] width 11 height 12
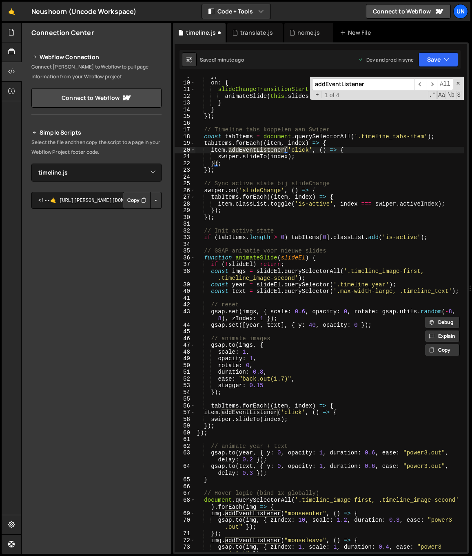
scroll to position [58, 0]
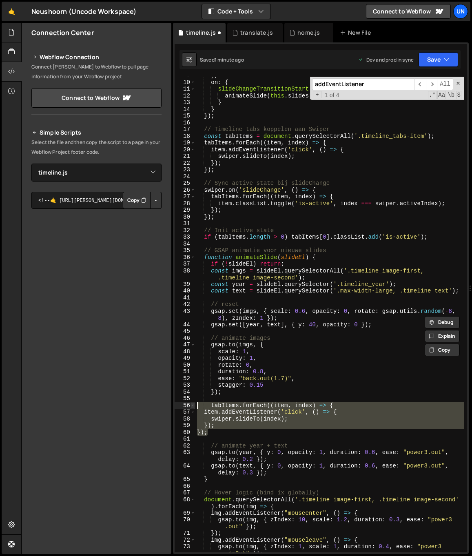
drag, startPoint x: 219, startPoint y: 429, endPoint x: 194, endPoint y: 406, distance: 33.8
click at [194, 406] on div "}); 9 10 11 12 13 14 15 16 17 18 19 20 21 22 23 24 25 26 27 28 29 30 31 32 33 3…" at bounding box center [321, 315] width 293 height 476
type textarea "tabItems.forEach((item, index) => { item.addEventListener('click', () => {"
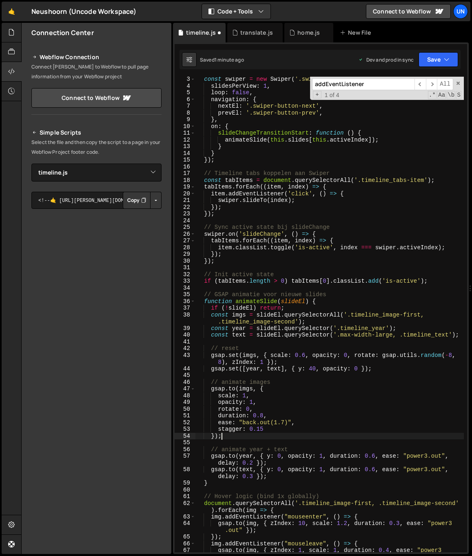
scroll to position [14, 0]
click at [279, 200] on div "const swiper = new Swiper ( '.swiper.is-timeline' , { slidesPerView : 1 , loop …" at bounding box center [329, 324] width 268 height 496
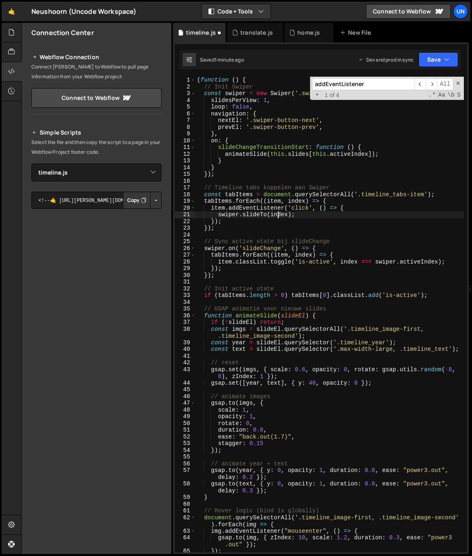
click at [254, 205] on div "( function ( ) { // Init Swiper const swiper = new Swiper ( '.swiper.is-timelin…" at bounding box center [329, 321] width 268 height 489
click at [326, 209] on div "( function ( ) { // Init Swiper const swiper = new Swiper ( '.swiper.is-timelin…" at bounding box center [329, 321] width 268 height 489
click at [335, 204] on div "( function ( ) { // Init Swiper const swiper = new Swiper ( '.swiper.is-timelin…" at bounding box center [329, 321] width 268 height 489
click at [240, 224] on div "( function ( ) { // Init Swiper const swiper = new Swiper ( '.swiper.is-timelin…" at bounding box center [329, 321] width 268 height 489
click at [325, 210] on div "( function ( ) { // Init Swiper const swiper = new Swiper ( '.swiper.is-timelin…" at bounding box center [329, 321] width 268 height 489
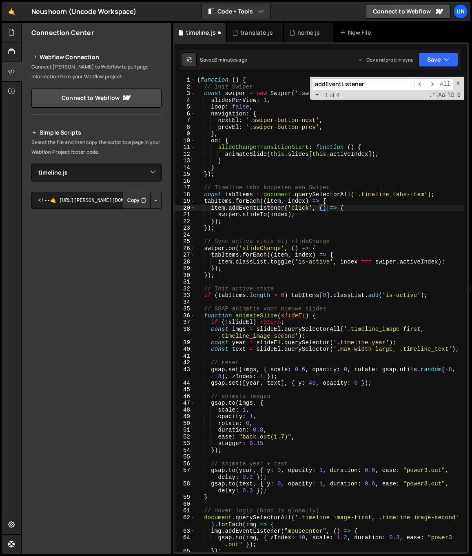
click at [308, 230] on div "( function ( ) { // Init Swiper const swiper = new Swiper ( '.swiper.is-timelin…" at bounding box center [329, 321] width 268 height 489
type textarea "})();"
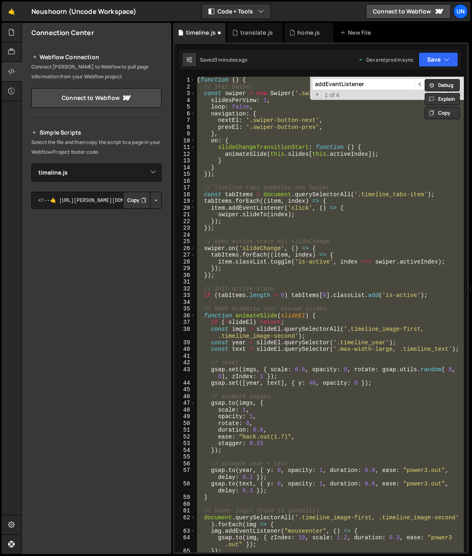
paste textarea
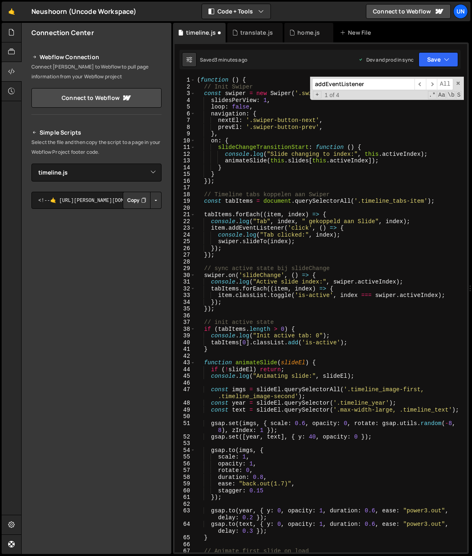
type textarea "})();"
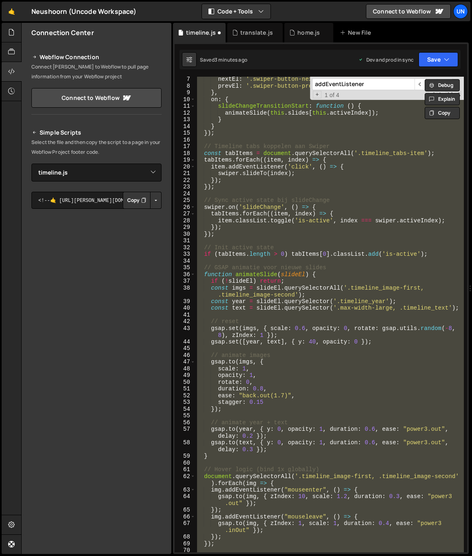
scroll to position [41, 0]
paste textarea
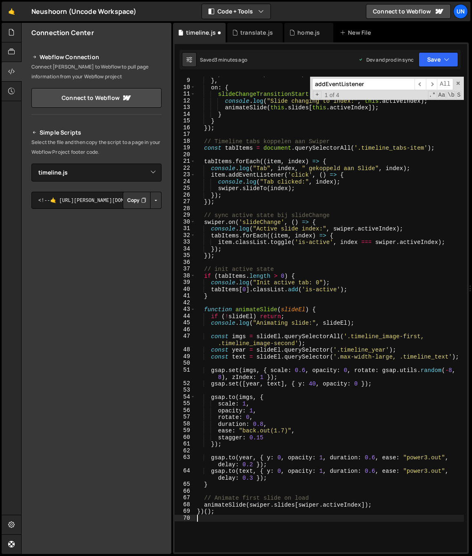
scroll to position [53, 0]
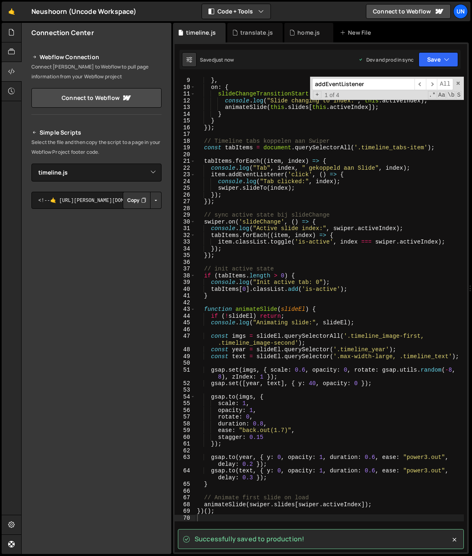
click at [348, 280] on div "prevEl : '.swiper-button-prev' , } , on : { slideChangeTransitionStart : functi…" at bounding box center [329, 314] width 268 height 489
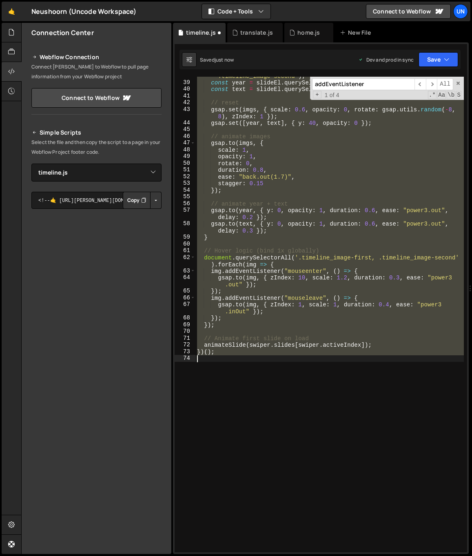
scroll to position [269, 0]
click at [363, 276] on div "const imgs = slideEl . querySelectorAll ( '.timeline_image-first, .timeline_ima…" at bounding box center [329, 315] width 268 height 476
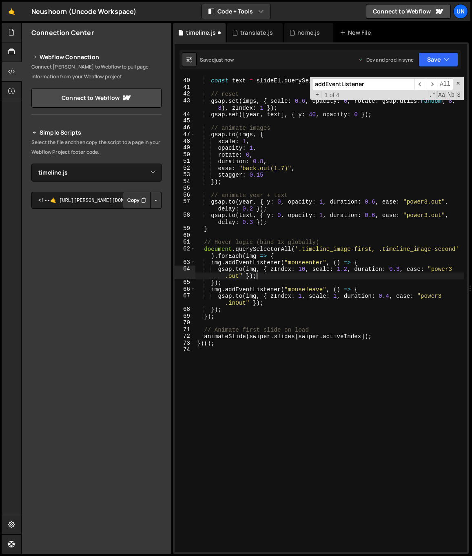
type textarea "})();"
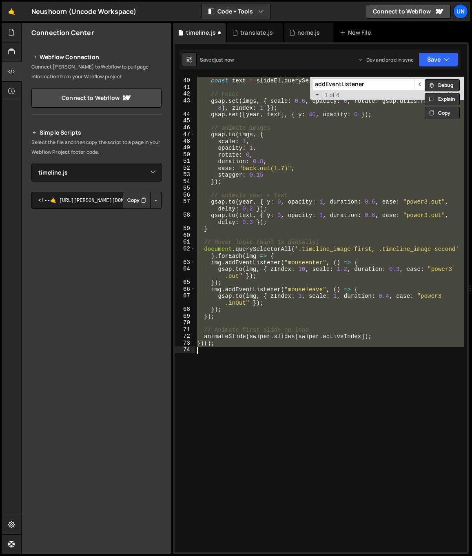
paste textarea
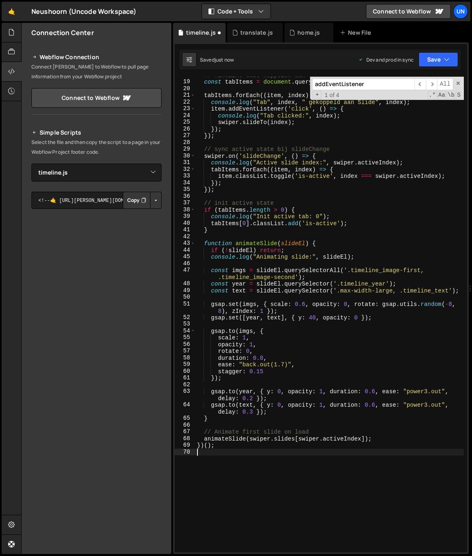
scroll to position [118, 0]
click at [366, 276] on div "// Timeline tabs koppelen aan Swiper const tabItems = document . querySelectorA…" at bounding box center [329, 317] width 268 height 489
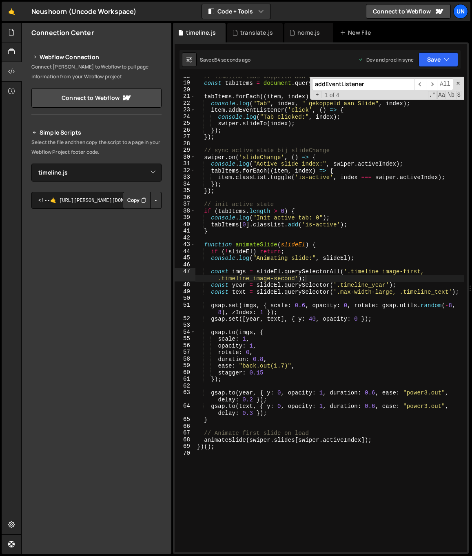
click at [288, 192] on div "// Timeline tabs koppelen aan Swiper const tabItems = document . querySelectorA…" at bounding box center [329, 317] width 268 height 489
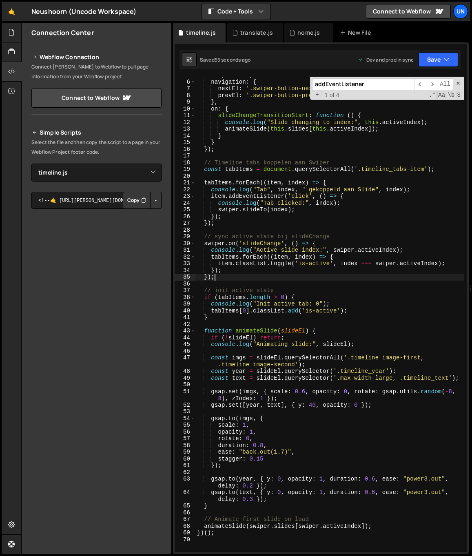
scroll to position [32, 0]
click at [311, 218] on div "loop : false , navigation : { nextEl : '.swiper-button-next' , prevEl : '.swipe…" at bounding box center [329, 316] width 268 height 489
click at [296, 239] on div "loop : false , navigation : { nextEl : '.swiper-button-next' , prevEl : '.swipe…" at bounding box center [329, 316] width 268 height 489
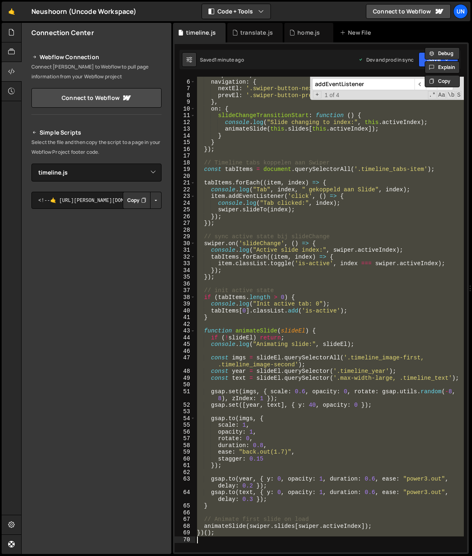
click at [297, 236] on div "loop : false , navigation : { nextEl : '.swiper-button-next' , prevEl : '.swipe…" at bounding box center [329, 315] width 268 height 476
type textarea "// sync active state bij slideChange"
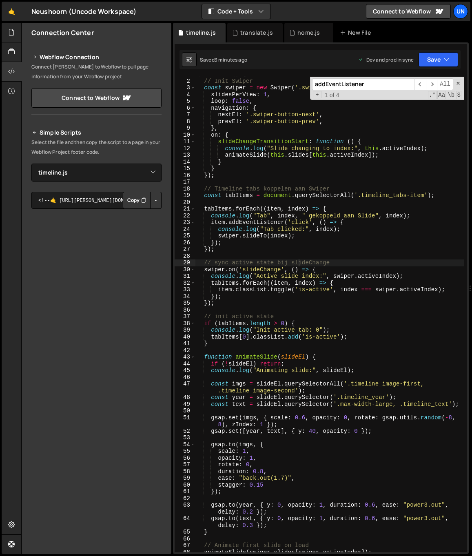
scroll to position [21, 0]
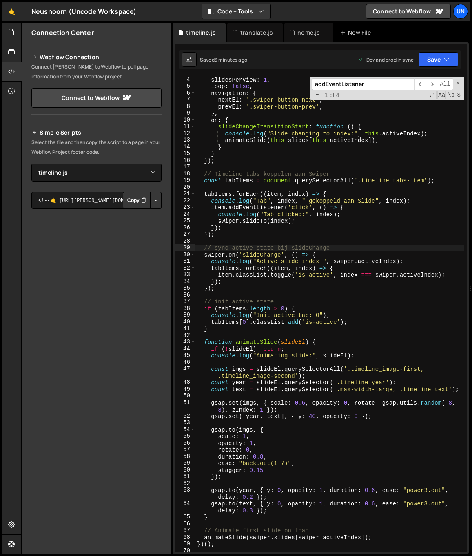
click at [238, 293] on div "slidesPerView : 1 , loop : false , navigation : { nextEl : '.swiper-button-next…" at bounding box center [329, 320] width 268 height 489
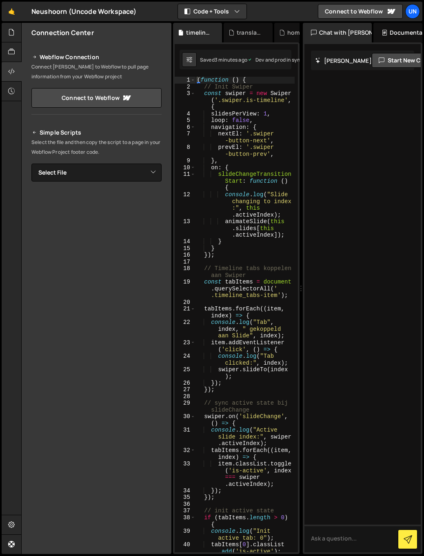
click at [322, 30] on div "Chat with [PERSON_NAME]" at bounding box center [337, 33] width 69 height 20
click at [212, 15] on button "Code + Tools" at bounding box center [212, 11] width 69 height 15
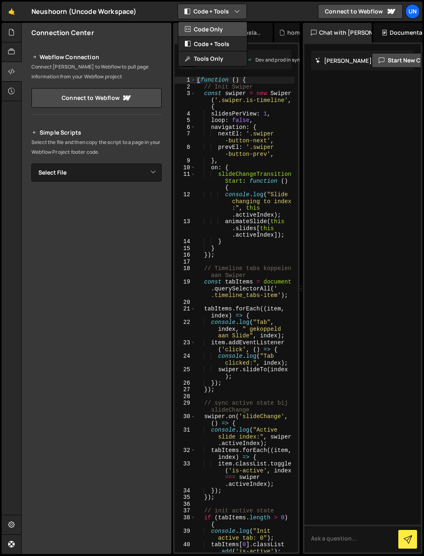
click at [216, 32] on button "Code Only" at bounding box center [212, 29] width 69 height 15
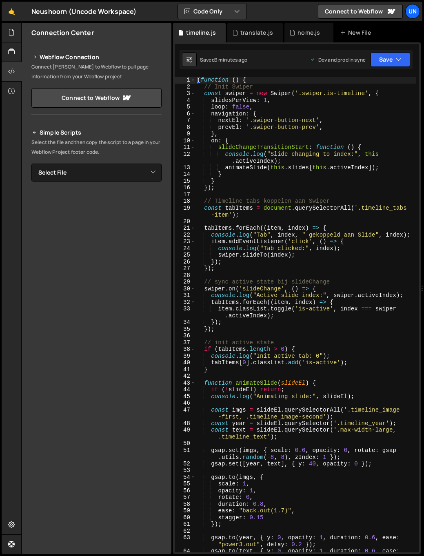
click at [14, 70] on icon at bounding box center [11, 71] width 7 height 9
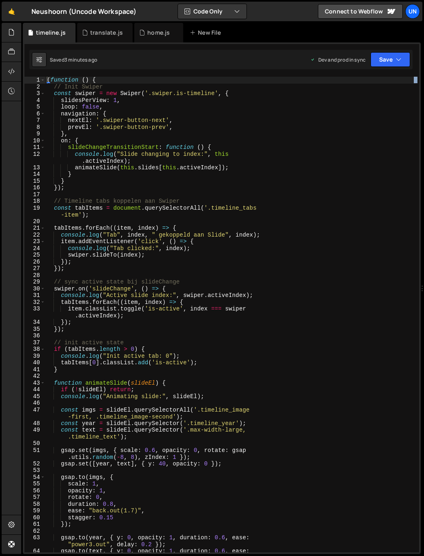
click at [420, 146] on div "Files New File Javascript files 0 home.js 0 0 team.js 0 0 timeline.js 0 0" at bounding box center [222, 289] width 403 height 532
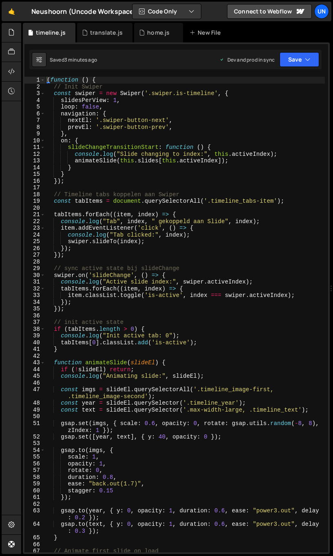
click at [121, 157] on div "( function ( ) { // Init Swiper const swiper = new Swiper ( '.swiper.is-timelin…" at bounding box center [185, 321] width 280 height 489
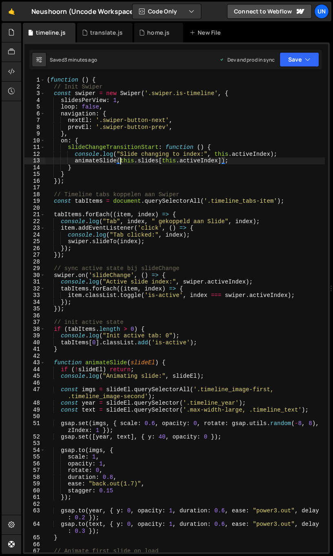
click at [118, 99] on div "( function ( ) { // Init Swiper const swiper = new Swiper ( '.swiper.is-timelin…" at bounding box center [185, 321] width 280 height 489
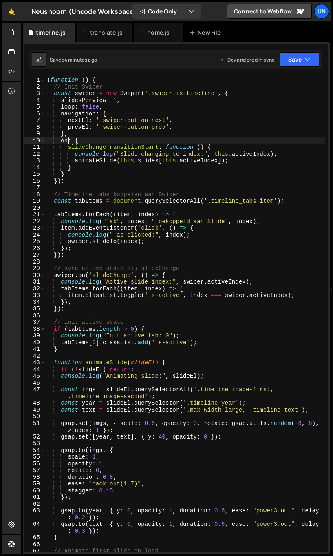
click at [69, 140] on div "( function ( ) { // Init Swiper const swiper = new Swiper ( '.swiper.is-timelin…" at bounding box center [185, 321] width 280 height 489
click at [87, 165] on div "( function ( ) { // Init Swiper const swiper = new Swiper ( '.swiper.is-timelin…" at bounding box center [185, 321] width 280 height 489
click at [85, 179] on div "( function ( ) { // Init Swiper const swiper = new Swiper ( '.swiper.is-timelin…" at bounding box center [185, 321] width 280 height 489
click at [108, 138] on div "( function ( ) { // Init Swiper const swiper = new Swiper ( '.swiper.is-timelin…" at bounding box center [185, 321] width 280 height 489
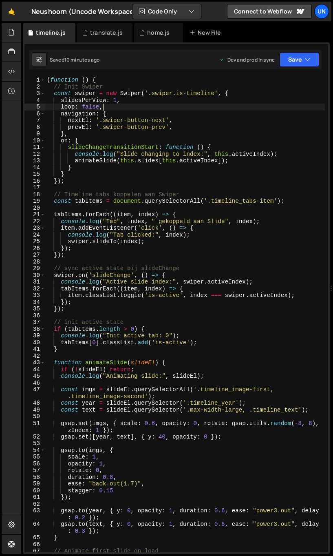
click at [111, 109] on div "( function ( ) { // Init Swiper const swiper = new Swiper ( '.swiper.is-timelin…" at bounding box center [185, 321] width 280 height 489
type textarea "loop: false,"
paste textarea
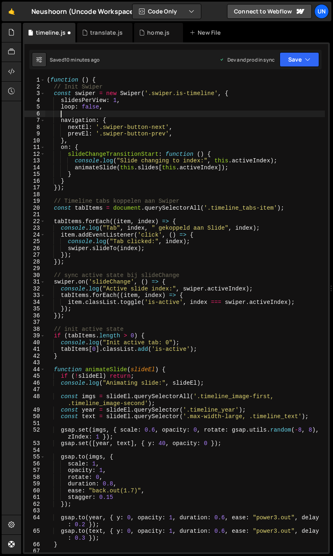
scroll to position [0, 0]
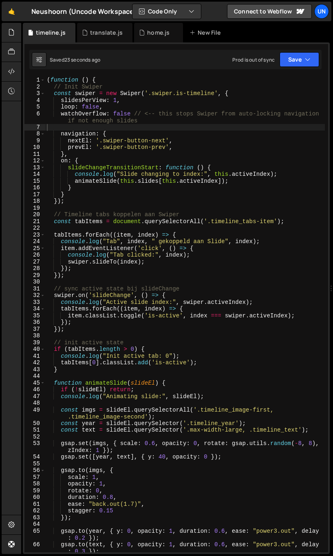
click at [126, 195] on div "( function ( ) { // Init Swiper const swiper = new Swiper ( '.swiper.is-timelin…" at bounding box center [185, 321] width 280 height 489
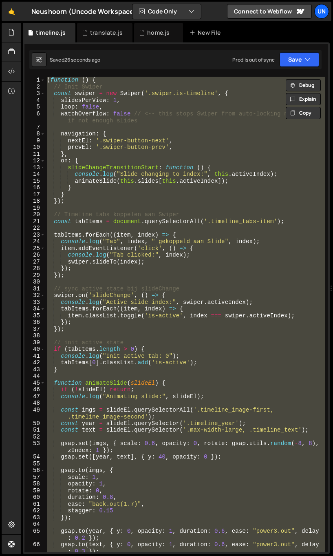
click at [106, 174] on div "( function ( ) { // Init Swiper const swiper = new Swiper ( '.swiper.is-timelin…" at bounding box center [185, 315] width 280 height 476
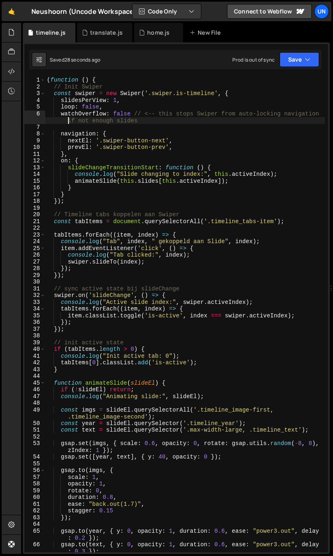
click at [61, 122] on div "( function ( ) { // Init Swiper const swiper = new Swiper ( '.swiper.is-timelin…" at bounding box center [185, 321] width 280 height 489
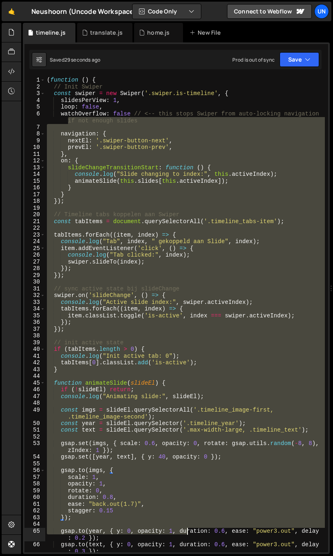
scroll to position [42, 0]
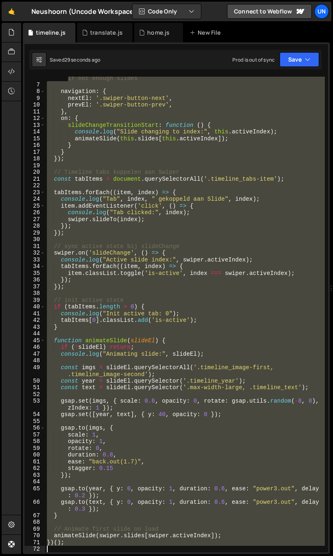
drag, startPoint x: 65, startPoint y: 124, endPoint x: 206, endPoint y: 560, distance: 457.9
click at [206, 556] on html "Projects Community Library Blog Un Projects Your Teams Invite team member Accou…" at bounding box center [166, 278] width 333 height 556
type textarea "watchOverflow: false // <-- this stops Swiper from auto-locking navigation"
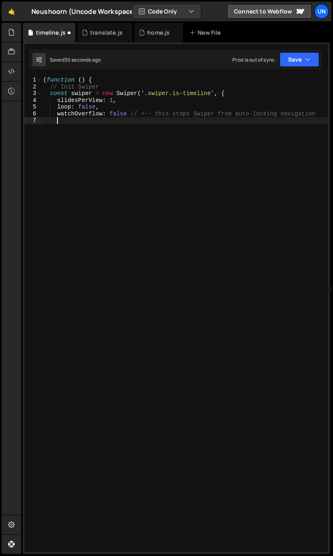
scroll to position [0, 0]
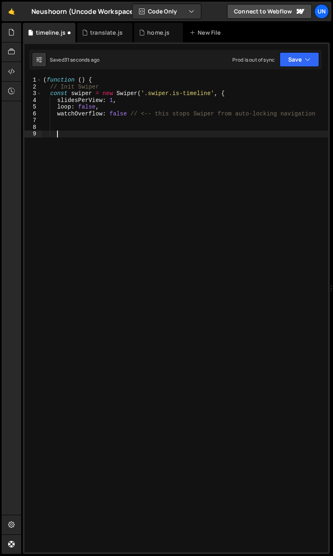
paste textarea
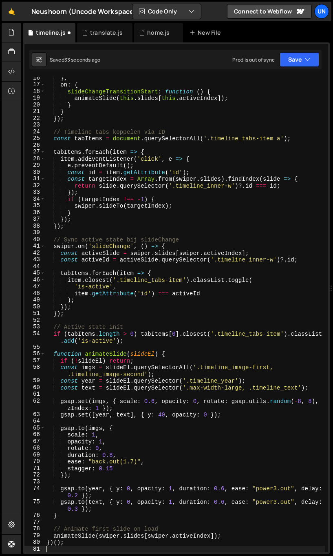
scroll to position [0, 0]
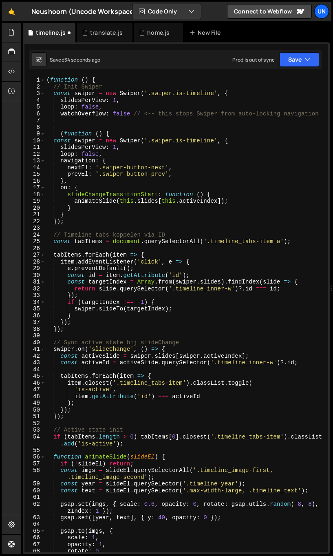
click at [119, 113] on div "( function ( ) { // Init Swiper const swiper = new Swiper ( '.swiper.is-timelin…" at bounding box center [185, 320] width 280 height 486
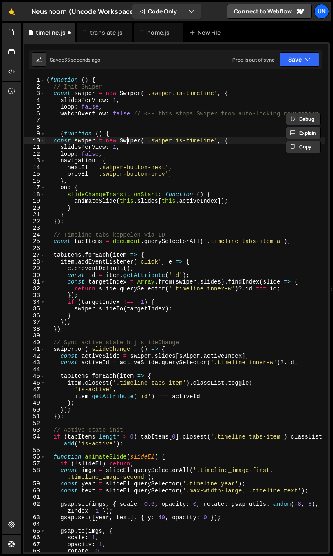
click at [126, 143] on div "( function ( ) { // Init Swiper const swiper = new Swiper ( '.swiper.is-timelin…" at bounding box center [185, 320] width 280 height 486
click at [127, 148] on div "( function ( ) { // Init Swiper const swiper = new Swiper ( '.swiper.is-timelin…" at bounding box center [185, 320] width 280 height 486
type textarea "slidesPerView: 1,"
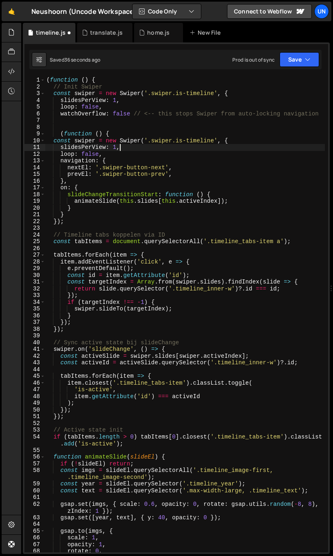
scroll to position [0, 0]
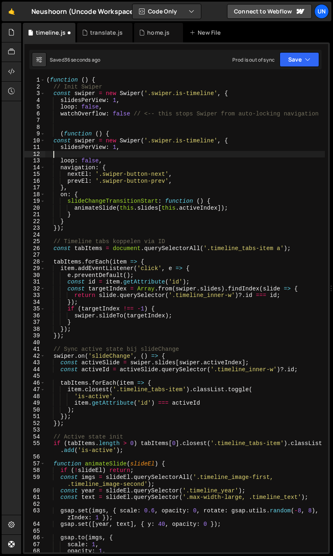
paste textarea
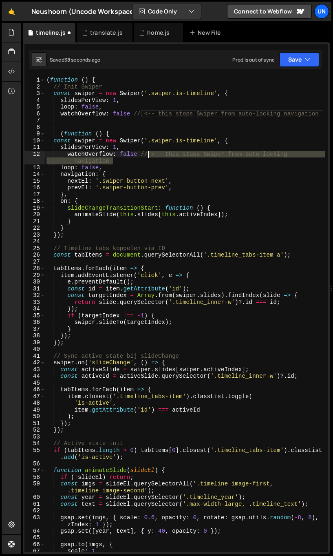
drag, startPoint x: 161, startPoint y: 162, endPoint x: 139, endPoint y: 153, distance: 23.9
click at [139, 153] on div "( function ( ) { // Init Swiper const swiper = new Swiper ( '.swiper.is-timelin…" at bounding box center [185, 320] width 280 height 486
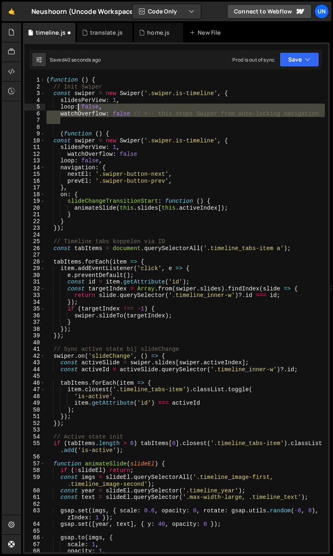
drag, startPoint x: 64, startPoint y: 97, endPoint x: -2, endPoint y: 58, distance: 76.8
click at [0, 58] on html "Projects Community Library Blog Un Projects Your Teams Invite team member Accou…" at bounding box center [166, 278] width 333 height 556
type textarea "(function () { // Init Swiper"
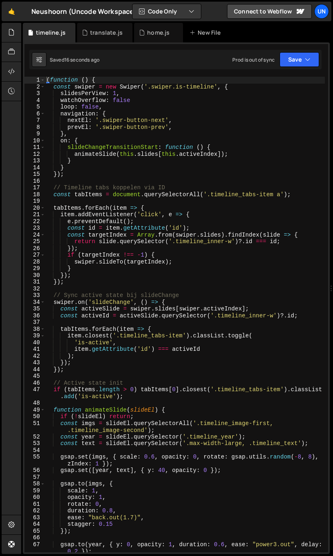
click at [132, 221] on div "( function ( ) { const swiper = new Swiper ( '.swiper.is-timeline' , { slidesPe…" at bounding box center [185, 323] width 280 height 493
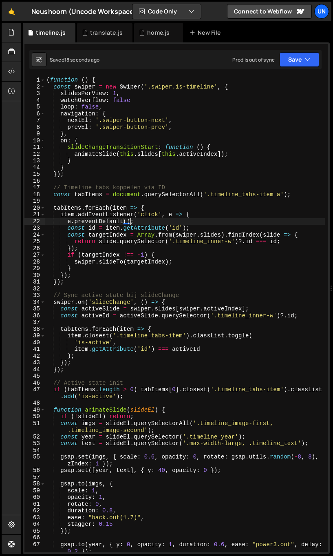
click at [276, 192] on div "( function ( ) { const swiper = new Swiper ( '.swiper.is-timeline' , { slidesPe…" at bounding box center [185, 323] width 280 height 493
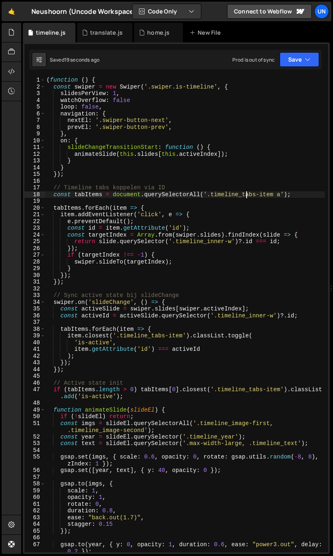
click at [248, 195] on div "( function ( ) { const swiper = new Swiper ( '.swiper.is-timeline' , { slidesPe…" at bounding box center [185, 323] width 280 height 493
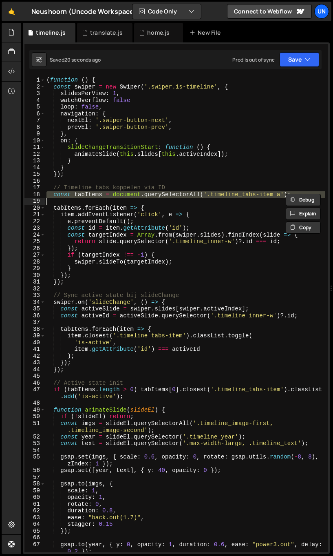
click at [276, 193] on div "( function ( ) { const swiper = new Swiper ( '.swiper.is-timeline' , { slidesPe…" at bounding box center [185, 315] width 280 height 476
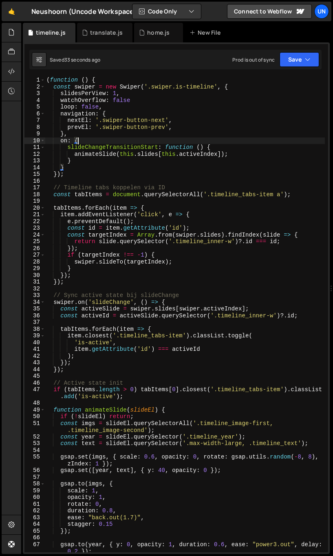
click at [101, 142] on div "( function ( ) { const swiper = new Swiper ( '.swiper.is-timeline' , { slidesPe…" at bounding box center [185, 323] width 280 height 493
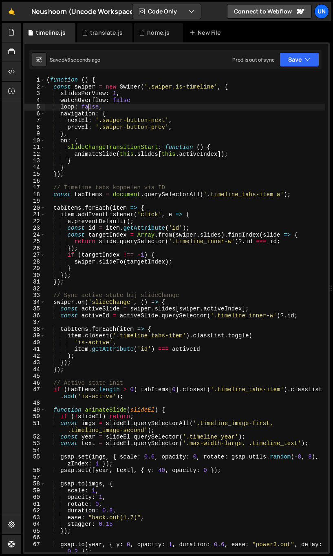
click at [89, 107] on div "( function ( ) { const swiper = new Swiper ( '.swiper.is-timeline' , { slidesPe…" at bounding box center [185, 323] width 280 height 493
click at [117, 103] on div "( function ( ) { const swiper = new Swiper ( '.swiper.is-timeline' , { slidesPe…" at bounding box center [185, 323] width 280 height 493
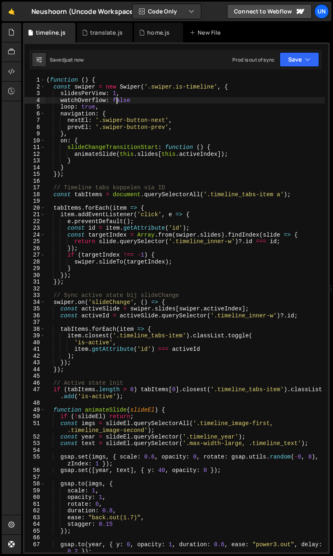
click at [96, 99] on div "( function ( ) { const swiper = new Swiper ( '.swiper.is-timeline' , { slidesPe…" at bounding box center [185, 323] width 280 height 493
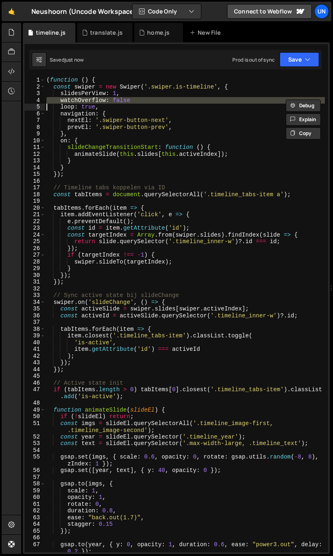
click at [108, 135] on div "( function ( ) { const swiper = new Swiper ( '.swiper.is-timeline' , { slidesPe…" at bounding box center [185, 323] width 280 height 493
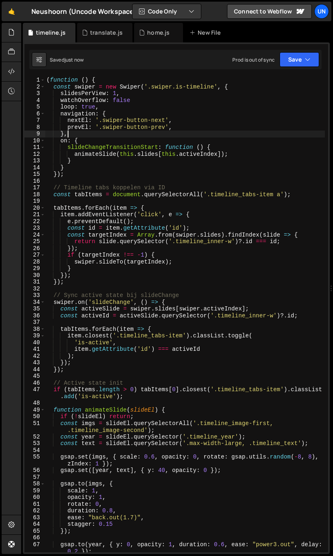
scroll to position [0, 1]
click at [131, 158] on div "( function ( ) { const swiper = new Swiper ( '.swiper.is-timeline' , { slidesPe…" at bounding box center [185, 323] width 280 height 493
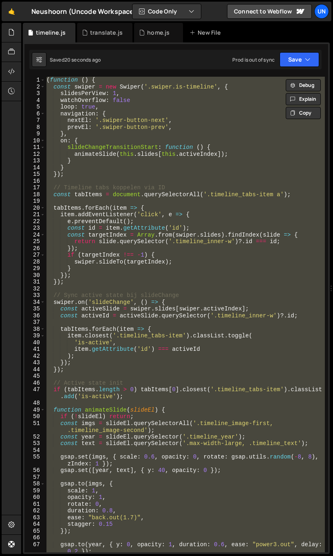
click at [104, 108] on div "( function ( ) { const swiper = new Swiper ( '.swiper.is-timeline' , { slidesPe…" at bounding box center [185, 315] width 280 height 476
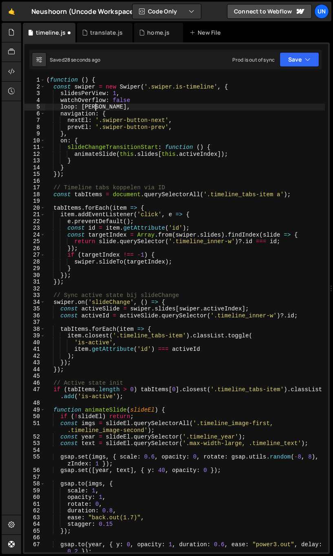
scroll to position [0, 3]
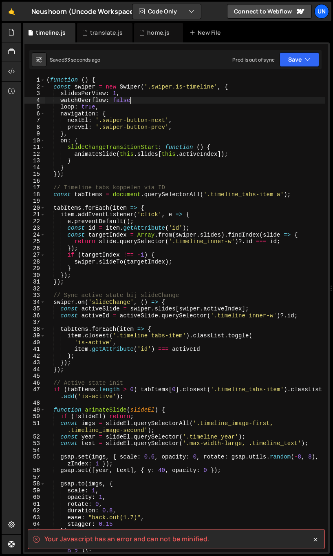
click at [135, 101] on div "( function ( ) { const swiper = new Swiper ( '.swiper.is-timeline' , { slidesPe…" at bounding box center [185, 323] width 280 height 493
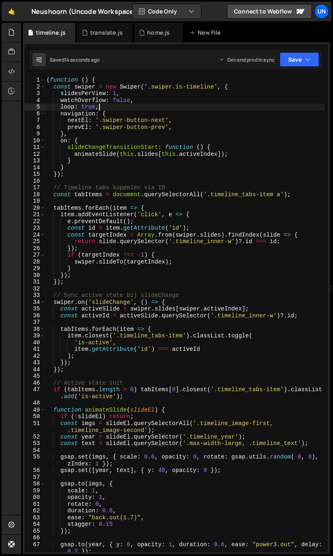
click at [118, 106] on div "( function ( ) { const swiper = new Swiper ( '.swiper.is-timeline' , { slidesPe…" at bounding box center [185, 323] width 280 height 493
click at [127, 128] on div "( function ( ) { const swiper = new Swiper ( '.swiper.is-timeline' , { slidesPe…" at bounding box center [185, 323] width 280 height 493
click at [124, 111] on div "( function ( ) { const swiper = new Swiper ( '.swiper.is-timeline' , { slidesPe…" at bounding box center [185, 323] width 280 height 493
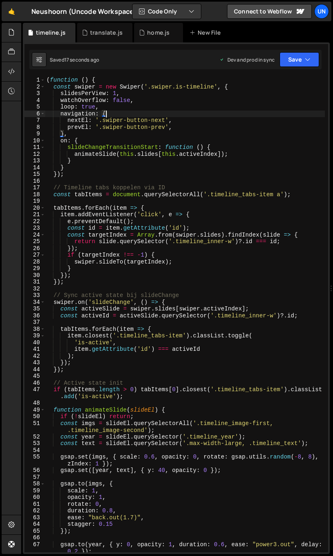
click at [157, 109] on div "( function ( ) { const swiper = new Swiper ( '.swiper.is-timeline' , { slidesPe…" at bounding box center [185, 323] width 280 height 493
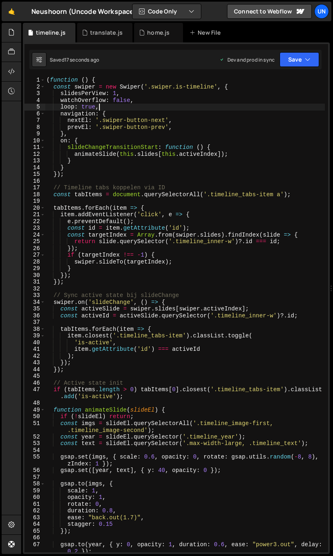
click at [155, 104] on div "( function ( ) { const swiper = new Swiper ( '.swiper.is-timeline' , { slidesPe…" at bounding box center [185, 323] width 280 height 493
click at [151, 99] on div "( function ( ) { const swiper = new Swiper ( '.swiper.is-timeline' , { slidesPe…" at bounding box center [185, 323] width 280 height 493
type textarea "watchOverflow: false,"
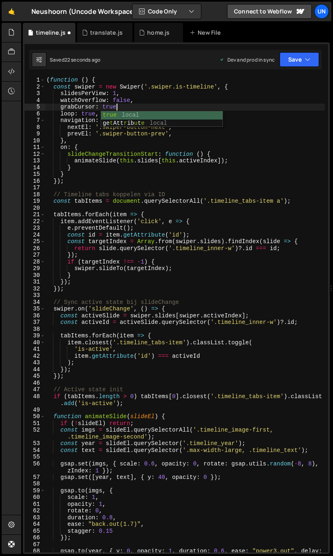
scroll to position [0, 4]
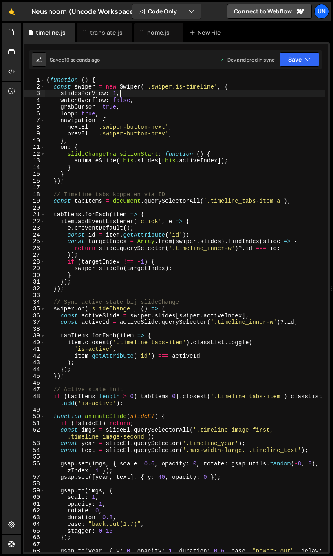
click at [129, 94] on div "( function ( ) { const swiper = new Swiper ( '.swiper.is-timeline' , { slidesPe…" at bounding box center [185, 323] width 280 height 493
click at [118, 102] on div "( function ( ) { const swiper = new Swiper ( '.swiper.is-timeline' , { slidesPe…" at bounding box center [185, 323] width 280 height 493
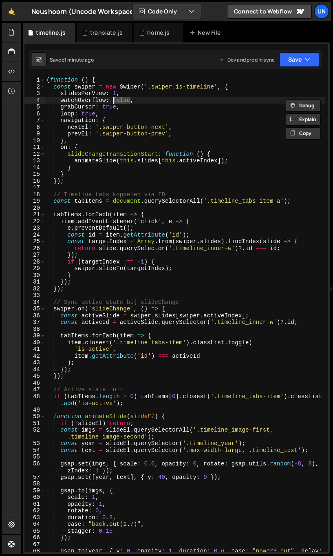
click at [111, 106] on div "( function ( ) { const swiper = new Swiper ( '.swiper.is-timeline' , { slidesPe…" at bounding box center [185, 323] width 280 height 493
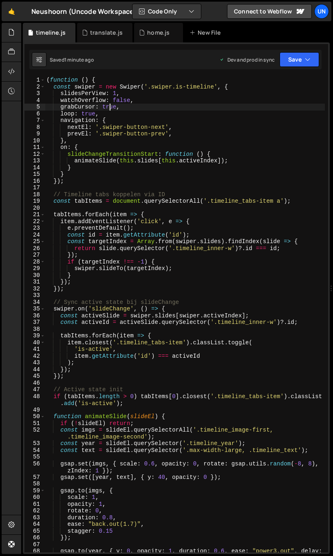
click at [111, 106] on div "( function ( ) { const swiper = new Swiper ( '.swiper.is-timeline' , { slidesPe…" at bounding box center [185, 323] width 280 height 493
paste textarea "fals"
click at [84, 116] on div "( function ( ) { const swiper = new Swiper ( '.swiper.is-timeline' , { slidesPe…" at bounding box center [185, 323] width 280 height 493
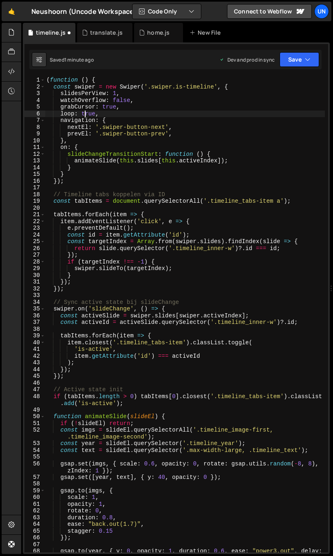
scroll to position [0, 3]
click at [84, 116] on div "( function ( ) { const swiper = new Swiper ( '.swiper.is-timeline' , { slidesPe…" at bounding box center [185, 323] width 280 height 493
paste textarea "fals"
click at [202, 272] on div "( function ( ) { const swiper = new Swiper ( '.swiper.is-timeline' , { slidesPe…" at bounding box center [185, 323] width 280 height 493
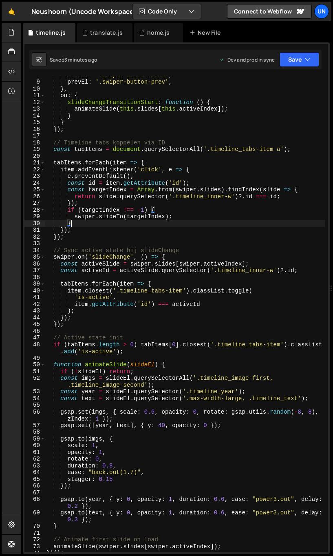
scroll to position [53, 0]
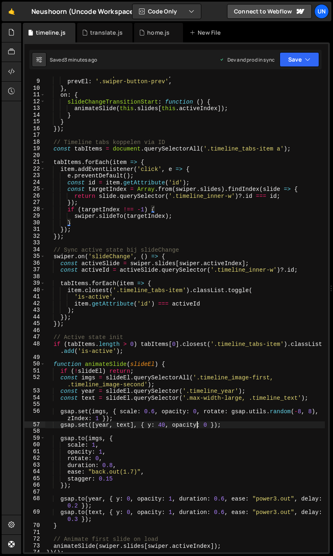
drag, startPoint x: 197, startPoint y: 423, endPoint x: 203, endPoint y: 421, distance: 5.8
click at [197, 423] on div "nextEl : '.swiper-button-next' , prevEl : '.swiper-button-prev' , } , on : { sl…" at bounding box center [185, 314] width 280 height 486
click at [233, 417] on div "nextEl : '.swiper-button-next' , prevEl : '.swiper-button-prev' , } , on : { sl…" at bounding box center [185, 314] width 280 height 486
click at [300, 410] on div "nextEl : '.swiper-button-next' , prevEl : '.swiper-button-prev' , } , on : { sl…" at bounding box center [185, 314] width 280 height 486
click at [267, 428] on div "nextEl : '.swiper-button-next' , prevEl : '.swiper-button-prev' , } , on : { sl…" at bounding box center [185, 314] width 280 height 486
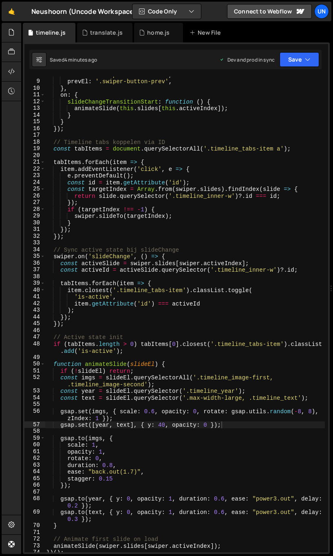
click at [170, 248] on div "nextEl : '.swiper-button-next' , prevEl : '.swiper-button-prev' , } , on : { sl…" at bounding box center [185, 314] width 280 height 486
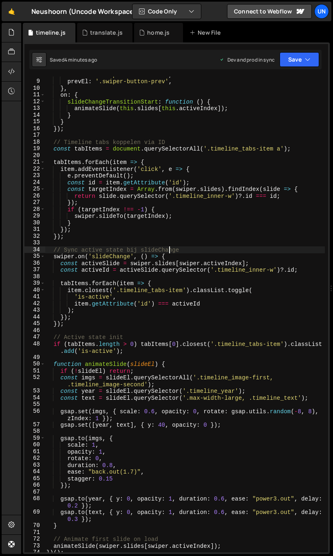
scroll to position [0, 0]
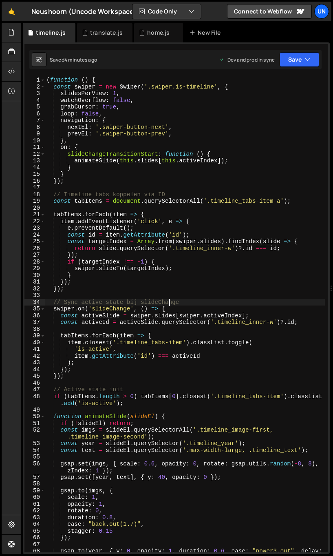
type textarea "})();"
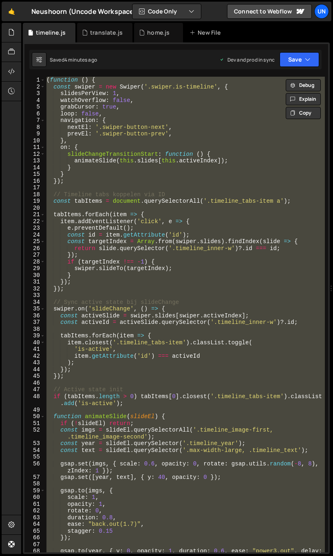
paste textarea
click at [112, 166] on div "( function ( ) { const swiper = new Swiper ( '.swiper.is-timeline' , { slidesPe…" at bounding box center [185, 315] width 280 height 476
click at [158, 164] on div "( function ( ) { const swiper = new Swiper ( '.swiper.is-timeline' , { slidesPe…" at bounding box center [185, 315] width 280 height 476
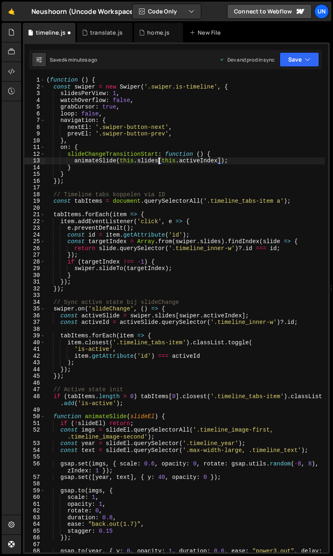
type textarea "})();"
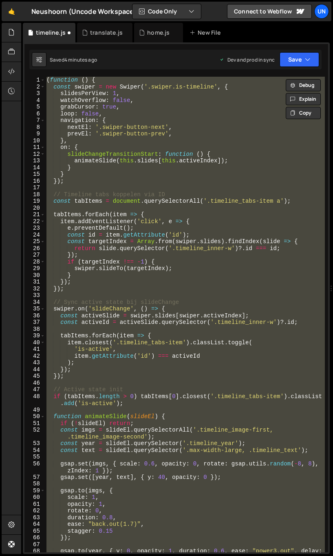
paste textarea
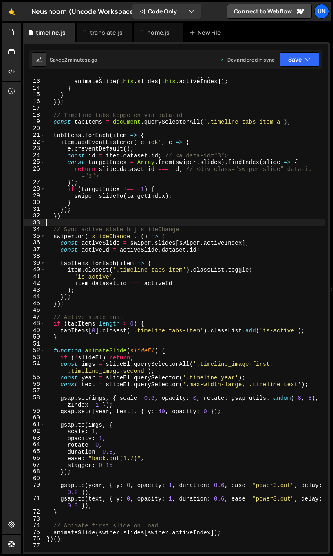
click at [163, 225] on div "slideChangeTransitionStart : function ( ) { animateSlide ( this . slides [ this…" at bounding box center [185, 314] width 280 height 486
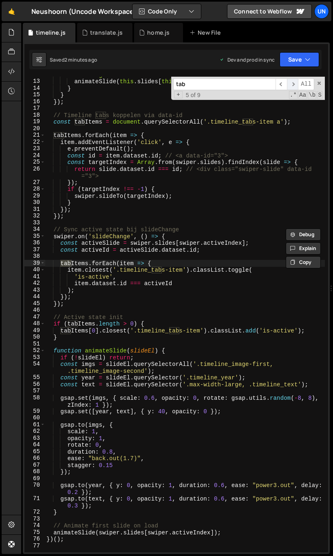
type input "tab"
click at [293, 87] on span "​" at bounding box center [292, 84] width 11 height 12
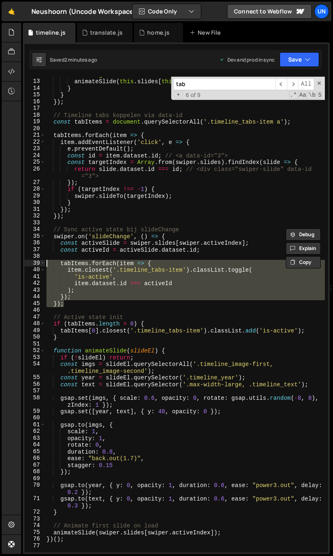
drag, startPoint x: 75, startPoint y: 301, endPoint x: 33, endPoint y: 262, distance: 56.6
click at [33, 262] on div "}); 12 13 14 15 16 17 18 19 20 21 22 23 24 25 26 27 28 29 30 31 32 33 34 35 36 …" at bounding box center [176, 315] width 304 height 476
paste textarea "});"
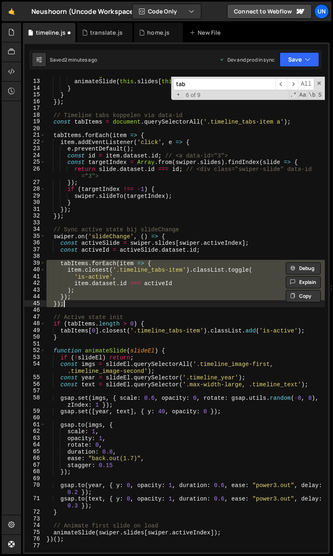
click at [93, 285] on div "slideChangeTransitionStart : function ( ) { animateSlide ( this . slides [ this…" at bounding box center [185, 315] width 280 height 476
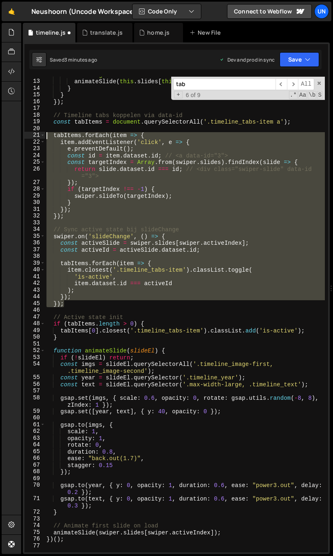
drag, startPoint x: 79, startPoint y: 304, endPoint x: 35, endPoint y: 134, distance: 175.5
click at [35, 134] on div "item.dataset.id === activeId 12 13 14 15 16 17 18 19 20 21 22 23 24 25 26 27 28…" at bounding box center [176, 315] width 304 height 476
paste textarea "});"
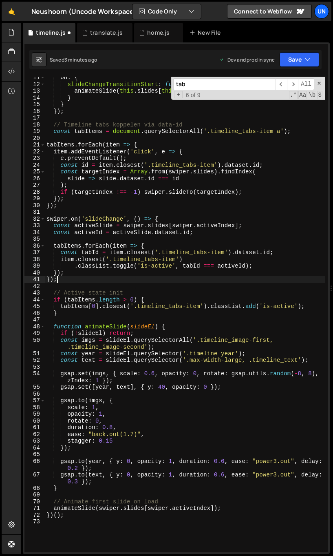
scroll to position [56, 0]
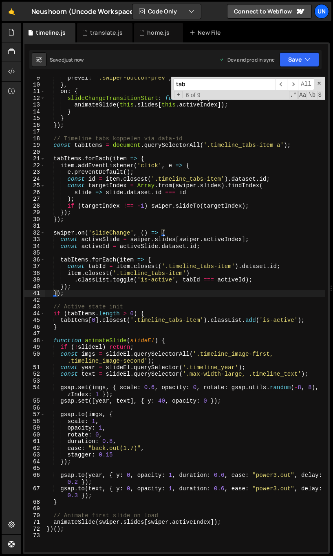
click at [195, 205] on div "prevEl : '.swiper-button-prev' , } , on : { slideChangeTransitionStart : functi…" at bounding box center [185, 318] width 280 height 486
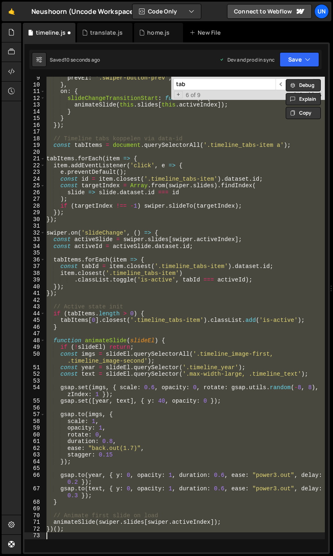
type textarea "}); });"
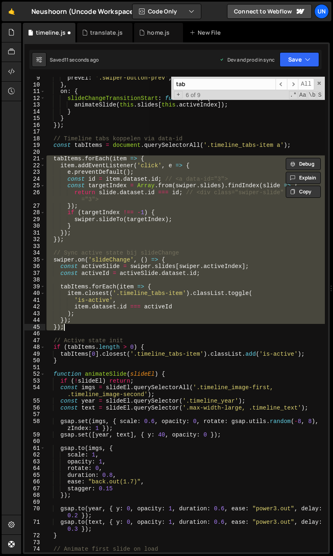
click at [150, 246] on div "prevEl : '.swiper-button-prev' , } , on : { slideChangeTransitionStart : functi…" at bounding box center [185, 315] width 280 height 476
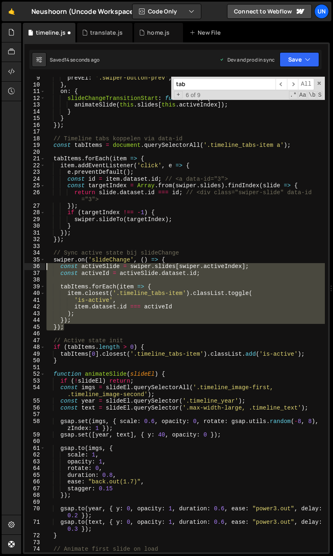
drag, startPoint x: 69, startPoint y: 327, endPoint x: 35, endPoint y: 270, distance: 66.2
click at [35, 270] on div "9 10 11 12 13 14 15 16 17 18 19 20 21 22 23 24 25 26 27 28 29 30 31 32 33 34 35…" at bounding box center [176, 315] width 304 height 476
click at [73, 320] on div "prevEl : '.swiper-button-prev' , } , on : { slideChangeTransitionStart : functi…" at bounding box center [185, 315] width 280 height 476
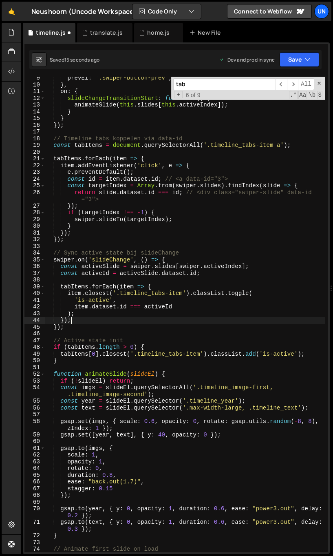
type textarea "});"
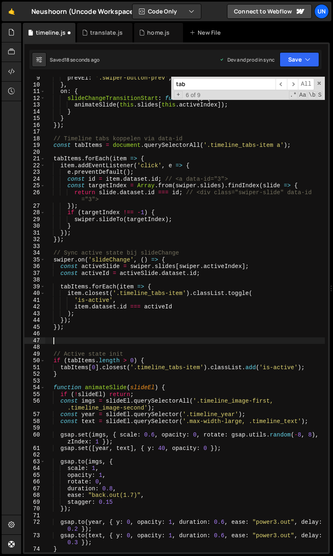
scroll to position [0, 0]
type textarea "////////"
type textarea "});"
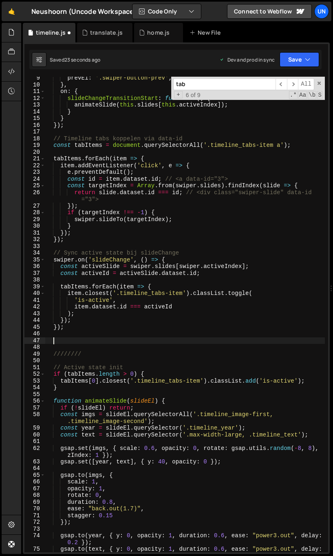
click at [92, 120] on div "prevEl : '.swiper-button-prev' , } , on : { slideChangeTransitionStart : functi…" at bounding box center [185, 321] width 280 height 493
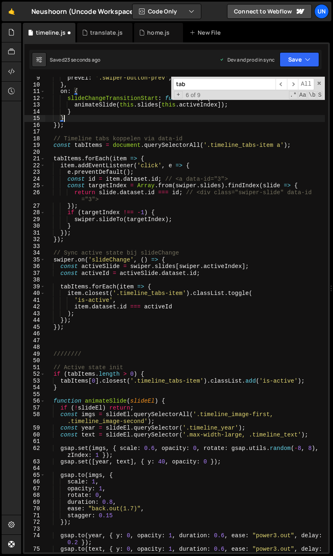
type textarea "});"
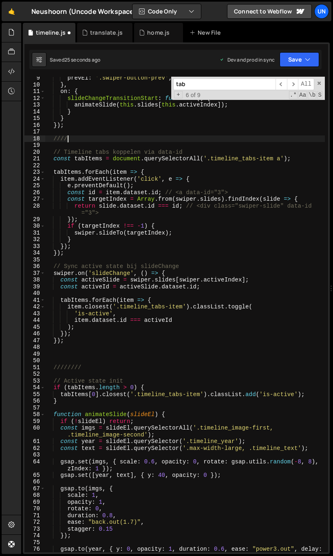
type textarea "//////"
click at [70, 349] on div "prevEl : '.swiper-button-prev' , } , on : { slideChangeTransitionStart : functi…" at bounding box center [185, 321] width 280 height 493
paste textarea "});"
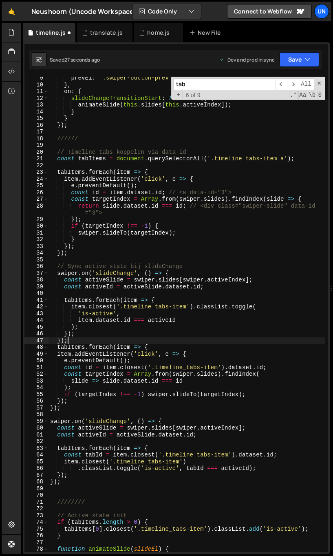
click at [82, 342] on div "prevEl : '.swiper-button-prev' , } , on : { slideChangeTransitionStart : functi…" at bounding box center [187, 319] width 277 height 489
type textarea "});"
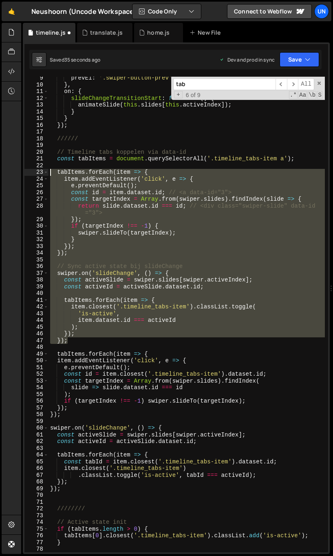
drag, startPoint x: 75, startPoint y: 340, endPoint x: 42, endPoint y: 173, distance: 169.9
click at [42, 173] on div "9 10 11 12 13 14 15 16 17 18 19 20 21 22 23 24 25 26 27 28 29 30 31 32 33 34 35…" at bounding box center [176, 315] width 304 height 476
type textarea "tabItems.forEach(item => { item.addEventListener('click', e => {"
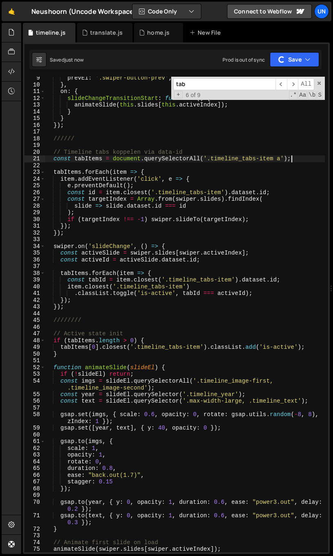
type textarea "const tabItems = document.querySelectorAll('.timeline_tabs-item a');"
click at [160, 33] on div "home.js" at bounding box center [158, 33] width 22 height 8
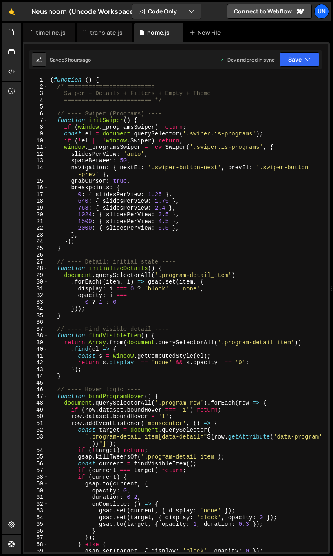
scroll to position [14109, 0]
click at [124, 123] on div "( function ( ) { /* ========================= Swiper + Details + Filters + Empt…" at bounding box center [187, 321] width 277 height 489
click at [121, 181] on div "( function ( ) { /* ========================= Swiper + Details + Filters + Empt…" at bounding box center [187, 321] width 277 height 489
click at [161, 197] on div "( function ( ) { /* ========================= Swiper + Details + Filters + Empt…" at bounding box center [187, 321] width 277 height 489
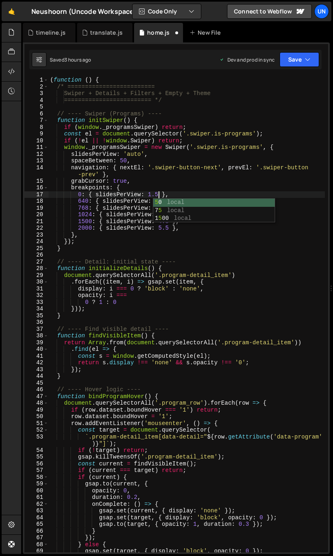
scroll to position [0, 7]
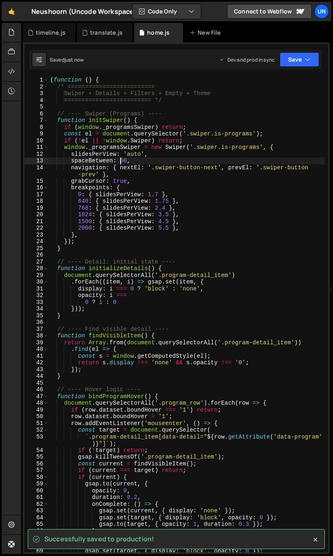
click at [121, 160] on div "( function ( ) { /* ========================= Swiper + Details + Filters + Empt…" at bounding box center [187, 321] width 277 height 489
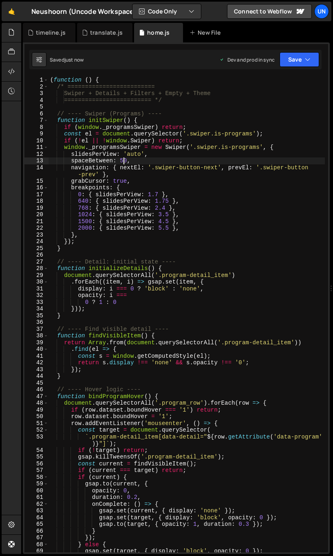
scroll to position [0, 5]
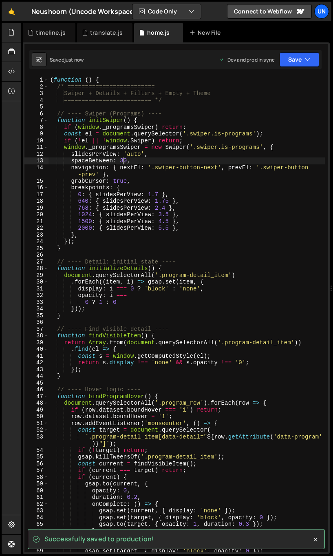
click at [124, 159] on div "( function ( ) { /* ========================= Swiper + Details + Filters + Empt…" at bounding box center [187, 321] width 277 height 489
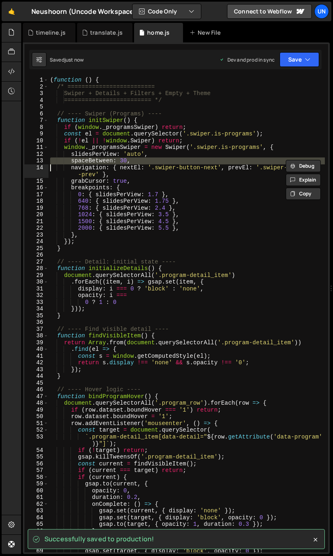
click at [193, 195] on div "( function ( ) { /* ========================= Swiper + Details + Filters + Empt…" at bounding box center [187, 321] width 277 height 489
type textarea "0: { slidesPerView: 1.7 },"
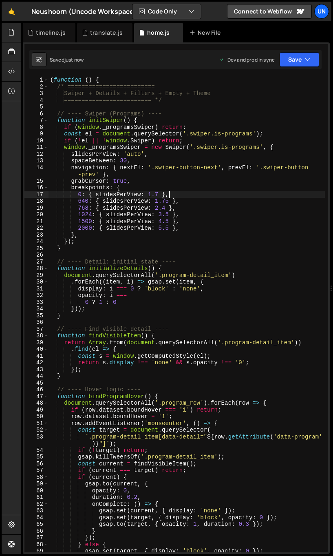
scroll to position [0, 2]
click at [163, 193] on div "( function ( ) { /* ========================= Swiper + Details + Filters + Empt…" at bounding box center [187, 321] width 277 height 489
paste textarea
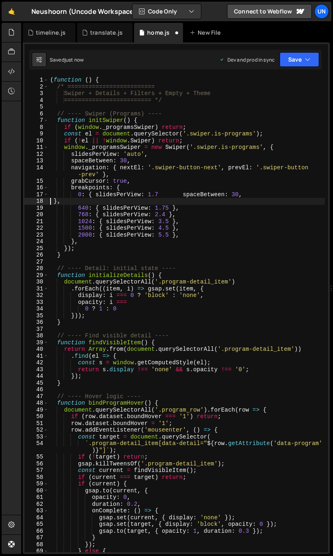
scroll to position [0, 0]
click at [162, 194] on div "( function ( ) { /* ========================= Swiper + Details + Filters + Empt…" at bounding box center [187, 321] width 277 height 489
click at [55, 202] on div "( function ( ) { /* ========================= Swiper + Details + Filters + Empt…" at bounding box center [187, 321] width 277 height 489
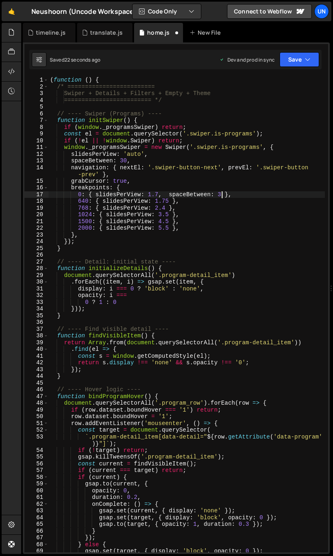
scroll to position [0, 12]
click at [153, 201] on div "( function ( ) { /* ========================= Swiper + Details + Filters + Empt…" at bounding box center [187, 321] width 277 height 489
click at [14, 30] on icon at bounding box center [11, 32] width 7 height 9
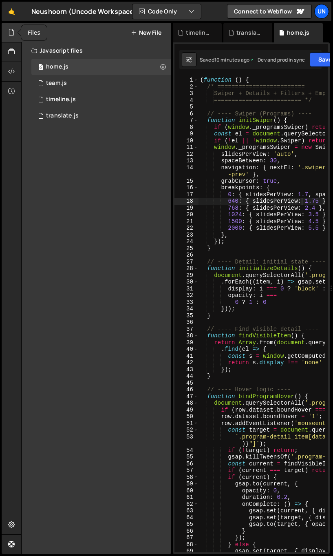
click at [14, 30] on icon at bounding box center [11, 32] width 7 height 9
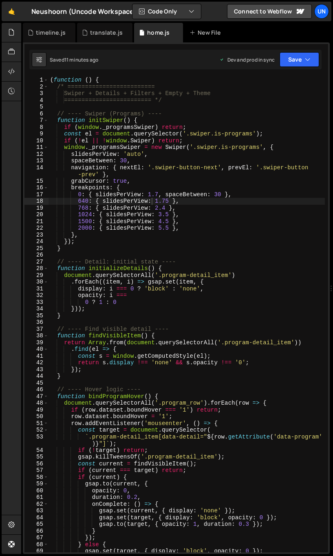
type textarea "});"
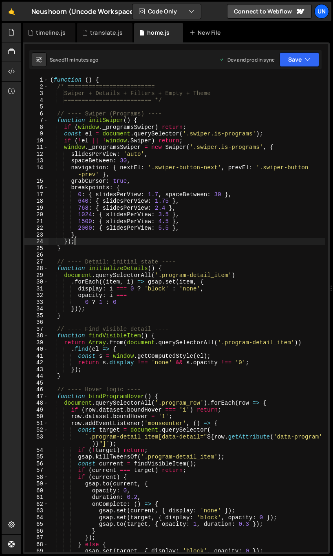
click at [265, 241] on div "( function ( ) { /* ========================= Swiper + Details + Filters + Empt…" at bounding box center [187, 321] width 277 height 489
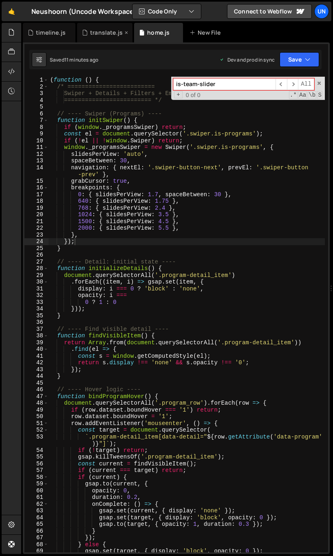
type input "is-team-slider"
click at [88, 33] on div "translate.js" at bounding box center [102, 33] width 41 height 8
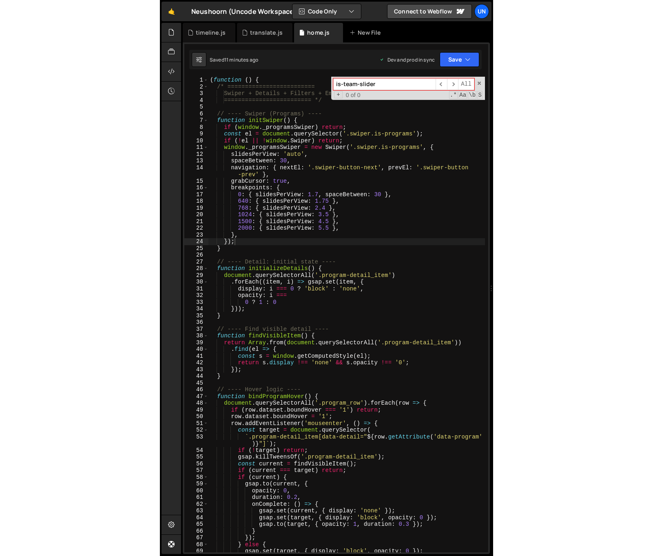
scroll to position [0, 0]
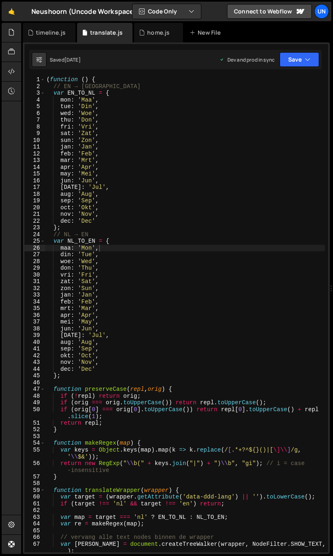
type textarea "sat: 'Zat',"
click at [125, 133] on div "( function ( ) { // EN → NL var EN_TO_NL = { mon : 'Maa' , tue : 'Din' , wed : …" at bounding box center [185, 319] width 280 height 486
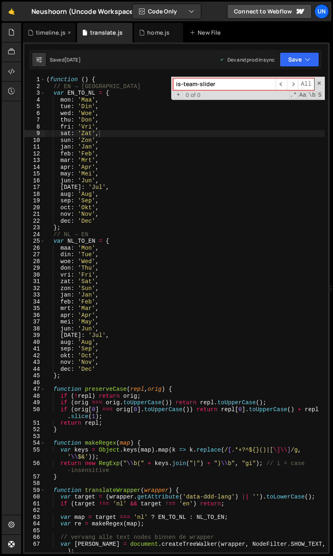
type input "is-team-slider"
click at [55, 37] on div "timeline.js" at bounding box center [49, 33] width 53 height 20
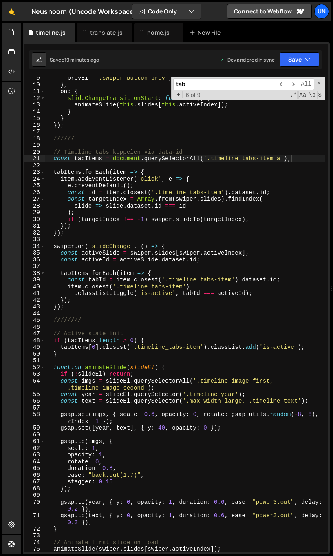
click at [120, 142] on div "prevEl : '.swiper-button-prev' , } , on : { slideChangeTransitionStart : functi…" at bounding box center [185, 318] width 280 height 486
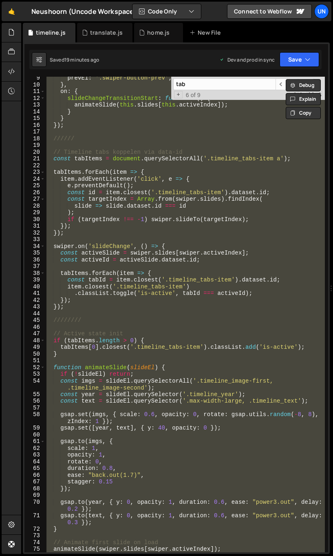
click at [120, 142] on div "prevEl : '.swiper-button-prev' , } , on : { slideChangeTransitionStart : functi…" at bounding box center [185, 315] width 280 height 476
type textarea "//////"
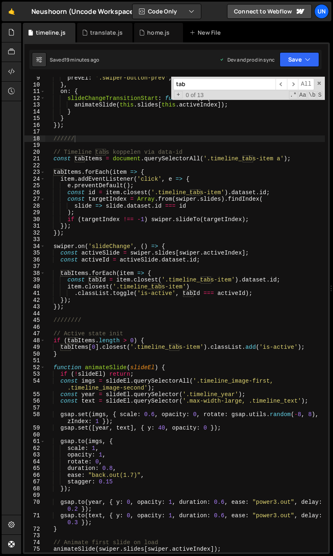
paste input "is-team-slider"
type input "is-team-slider"
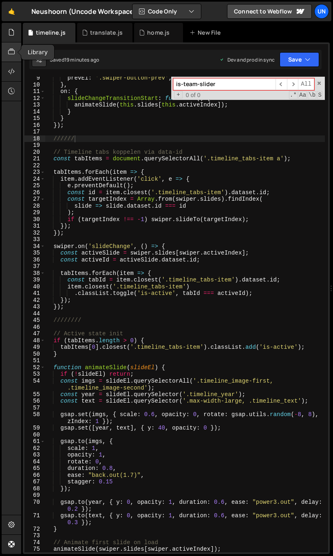
click at [13, 54] on icon at bounding box center [11, 51] width 7 height 9
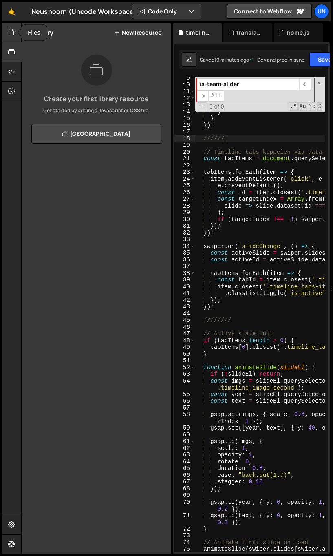
click at [12, 36] on icon at bounding box center [11, 32] width 7 height 9
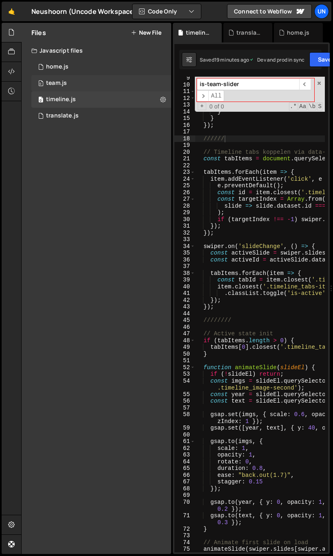
click at [71, 83] on div "0 team.js 0" at bounding box center [101, 83] width 140 height 16
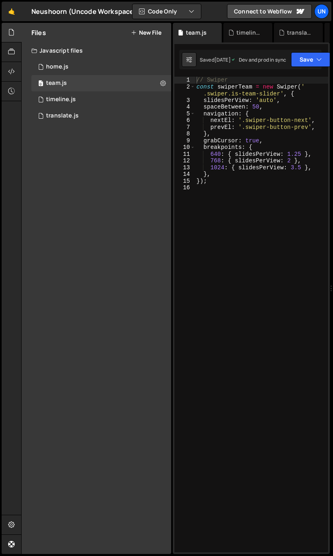
click at [203, 206] on div "// Swiper const swiperTeam = new Swiper ( ' .swiper.is-team-slider' , { slidesP…" at bounding box center [261, 321] width 133 height 489
click at [258, 199] on div "// Swiper const swiperTeam = new Swiper ( ' .swiper.is-team-slider' , { slidesP…" at bounding box center [261, 321] width 133 height 489
type textarea "});"
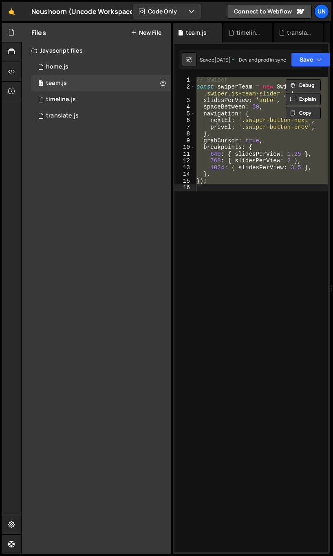
click at [223, 210] on div "// Swiper const swiperTeam = new Swiper ( ' .swiper.is-team-slider' , { slidesP…" at bounding box center [261, 315] width 133 height 476
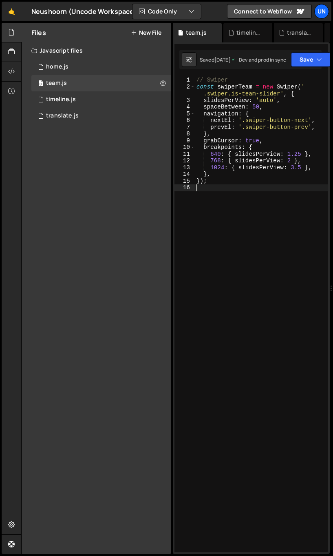
type textarea "});"
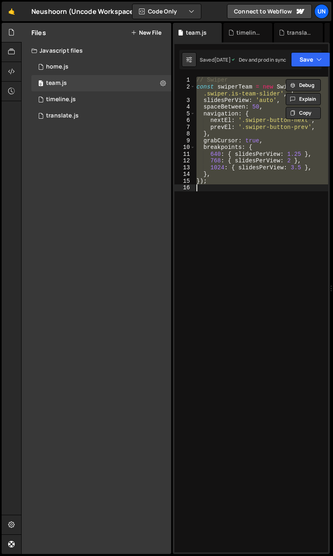
paste textarea
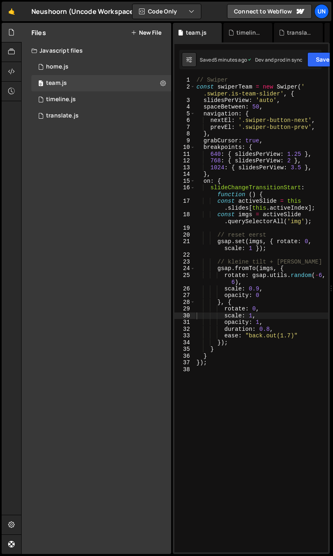
click at [251, 250] on div "// Swiper const swiperTeam = new Swiper ( ' .swiper.is-team-slider' , { slidesP…" at bounding box center [261, 321] width 133 height 489
click at [298, 222] on div "// Swiper const swiperTeam = new Swiper ( ' .swiper.is-team-slider' , { slidesP…" at bounding box center [261, 321] width 133 height 489
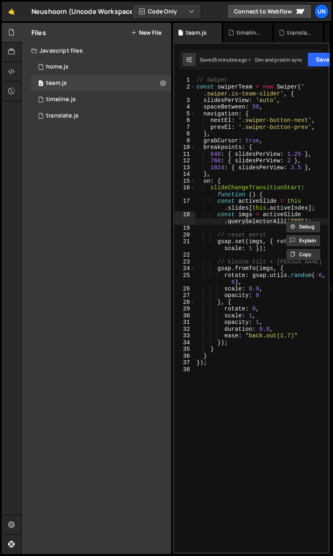
click at [275, 202] on div "// Swiper const swiperTeam = new Swiper ( ' .swiper.is-team-slider' , { slidesP…" at bounding box center [261, 321] width 133 height 489
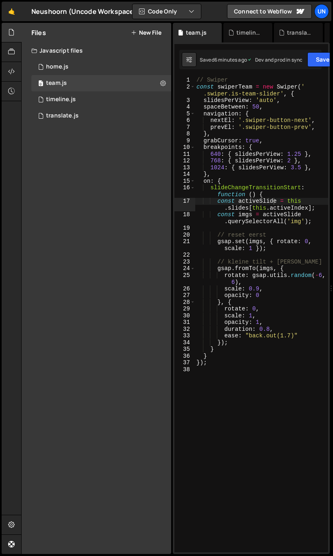
click at [293, 221] on div "// Swiper const swiperTeam = new Swiper ( ' .swiper.is-team-slider' , { slidesP…" at bounding box center [261, 321] width 133 height 489
paste textarea "age_wrapperim"
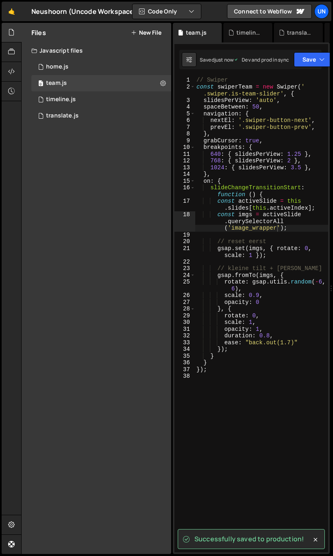
click at [282, 220] on div "// Swiper const swiperTeam = new Swiper ( ' .swiper.is-team-slider' , { slidesP…" at bounding box center [261, 321] width 133 height 489
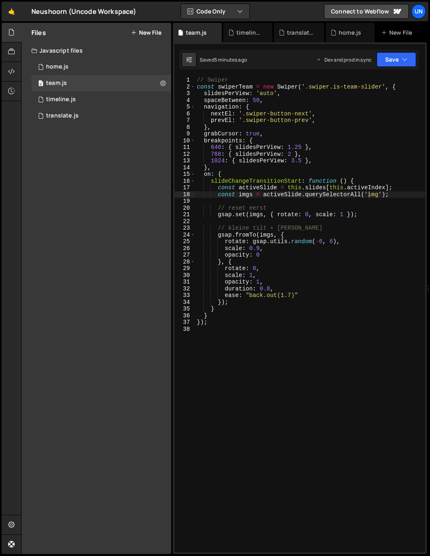
click at [319, 217] on div "// Swiper const swiperTeam = new Swiper ( '.swiper.is-team-slider' , { slidesPe…" at bounding box center [310, 321] width 230 height 489
click at [301, 159] on div "// Swiper const swiperTeam = new Swiper ( '.swiper.is-team-slider' , { slidesPe…" at bounding box center [310, 321] width 230 height 489
click at [301, 144] on div "// Swiper const swiperTeam = new Swiper ( '.swiper.is-team-slider' , { slidesPe…" at bounding box center [310, 321] width 230 height 489
click at [292, 151] on div "// Swiper const swiperTeam = new Swiper ( '.swiper.is-team-slider' , { slidesPe…" at bounding box center [310, 321] width 230 height 489
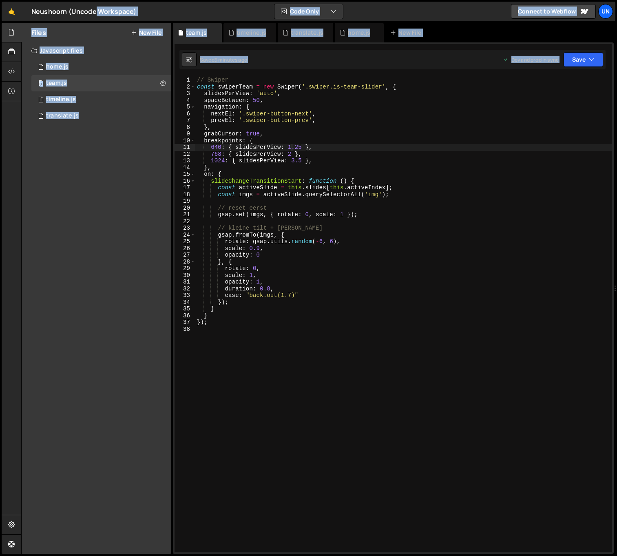
drag, startPoint x: 617, startPoint y: 192, endPoint x: 639, endPoint y: 193, distance: 22.9
click at [472, 193] on html "Projects Community Library Blog Un Projects Your Teams Invite team member Accou…" at bounding box center [308, 278] width 617 height 556
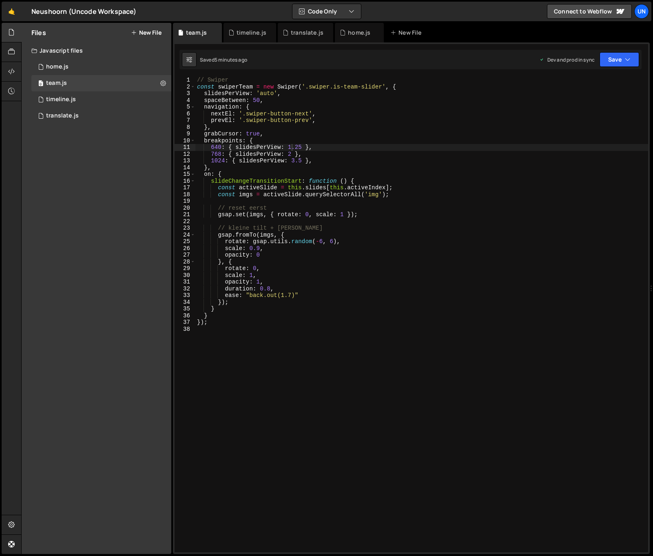
click at [261, 153] on div "// Swiper const swiperTeam = new Swiper ( '.swiper.is-team-slider' , { slidesPe…" at bounding box center [421, 321] width 453 height 489
click at [304, 144] on div "// Swiper const swiperTeam = new Swiper ( '.swiper.is-team-slider' , { slidesPe…" at bounding box center [421, 321] width 453 height 489
click at [253, 146] on div "// Swiper const swiperTeam = new Swiper ( '.swiper.is-team-slider' , { slidesPe…" at bounding box center [421, 321] width 453 height 489
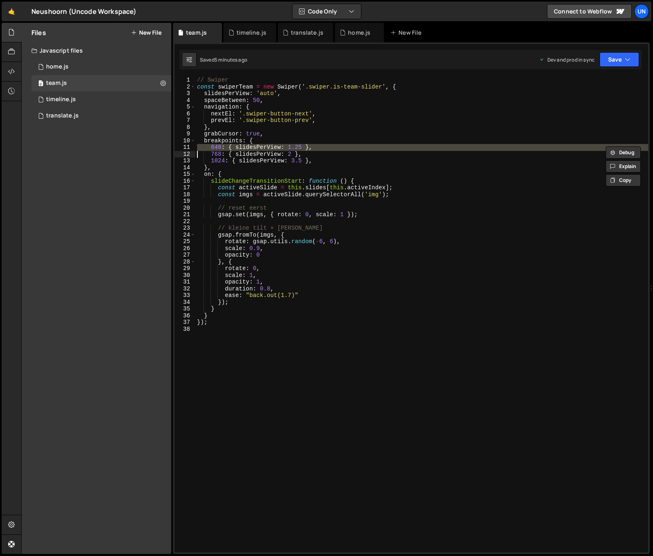
click at [253, 146] on div "// Swiper const swiperTeam = new Swiper ( '.swiper.is-team-slider' , { slidesPe…" at bounding box center [421, 321] width 453 height 489
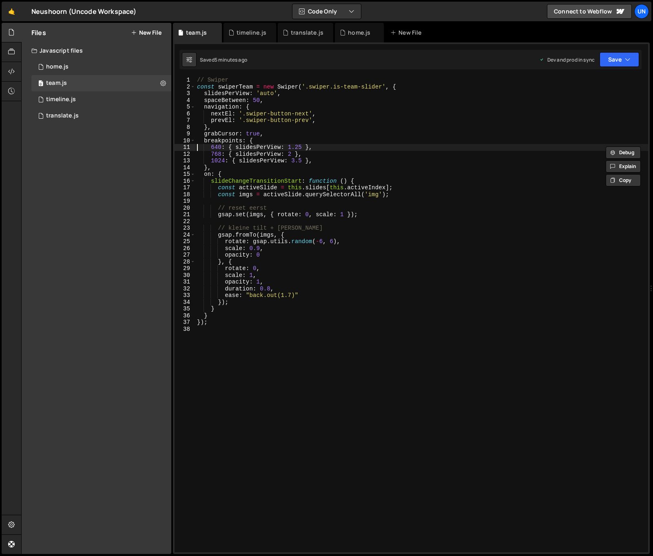
type textarea "breakpoints: {"
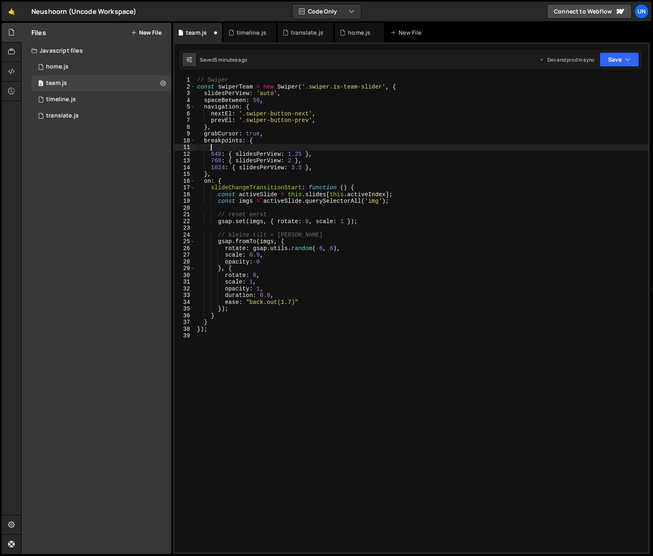
paste textarea
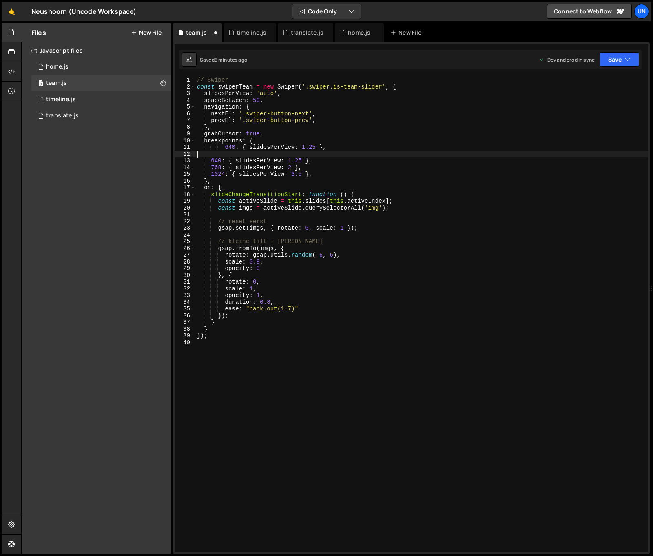
click at [224, 149] on div "// Swiper const swiperTeam = new Swiper ( '.swiper.is-team-slider' , { slidesPe…" at bounding box center [421, 321] width 453 height 489
type textarea "640: { slidesPerView: 1.25 },"
click at [225, 155] on div "// Swiper const swiperTeam = new Swiper ( '.swiper.is-team-slider' , { slidesPe…" at bounding box center [421, 321] width 453 height 489
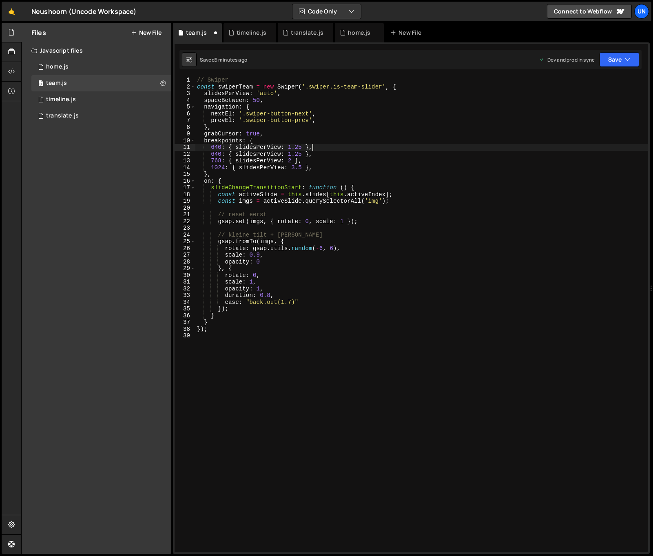
click at [260, 148] on div "// Swiper const swiperTeam = new Swiper ( '.swiper.is-team-slider' , { slidesPe…" at bounding box center [421, 321] width 453 height 489
click at [299, 147] on div "// Swiper const swiperTeam = new Swiper ( '.swiper.is-team-slider' , { slidesPe…" at bounding box center [421, 321] width 453 height 489
click at [215, 144] on div "// Swiper const swiperTeam = new Swiper ( '.swiper.is-team-slider' , { slidesPe…" at bounding box center [421, 321] width 453 height 489
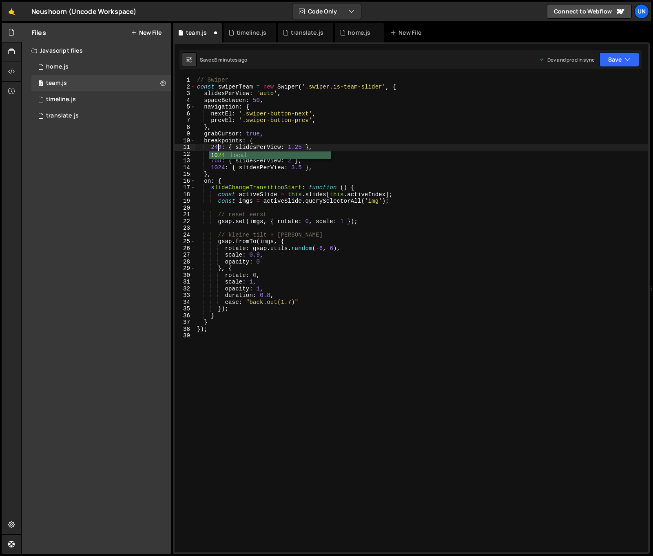
click at [336, 171] on div "// Swiper const swiperTeam = new Swiper ( '.swiper.is-team-slider' , { slidesPe…" at bounding box center [421, 321] width 453 height 489
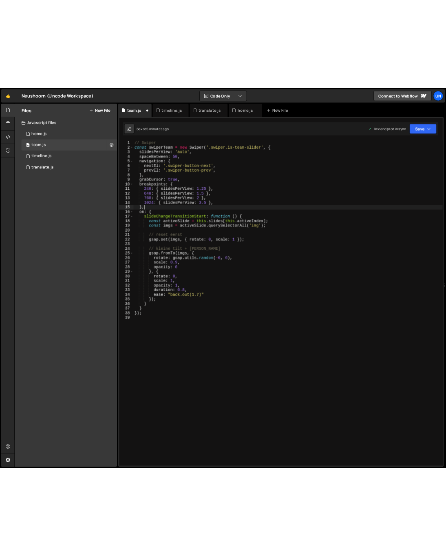
scroll to position [0, 0]
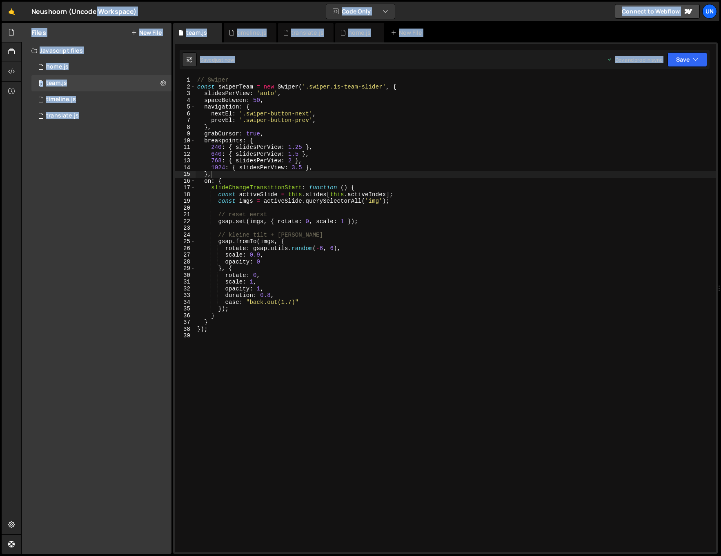
drag, startPoint x: 720, startPoint y: 184, endPoint x: 754, endPoint y: 182, distance: 34.3
click at [472, 182] on html "Projects Community Library Blog Un Projects Your Teams Invite team member Accou…" at bounding box center [360, 278] width 721 height 556
click at [472, 185] on html "Projects Community Library Blog Un Projects Your Teams Invite team member Accou…" at bounding box center [360, 278] width 721 height 556
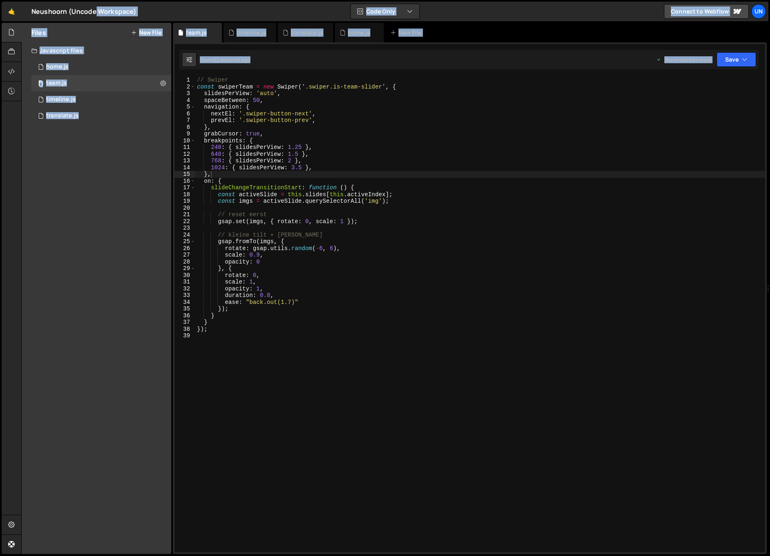
drag, startPoint x: 770, startPoint y: 184, endPoint x: 801, endPoint y: 185, distance: 31.4
click at [472, 185] on html "Projects Community Library Blog Un Projects Your Teams Invite team member Accou…" at bounding box center [385, 278] width 770 height 556
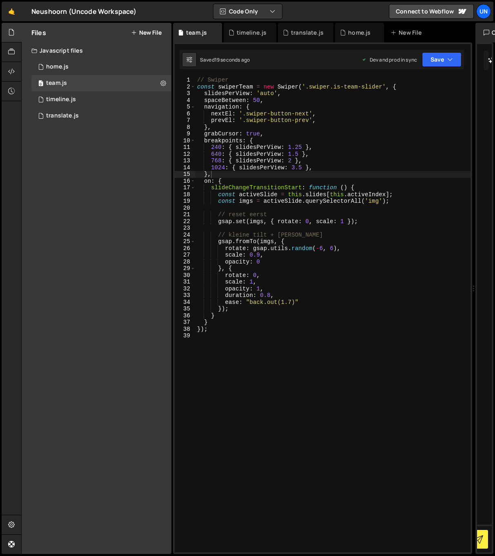
drag, startPoint x: 494, startPoint y: 206, endPoint x: 437, endPoint y: 206, distance: 57.5
click at [437, 206] on div "Files New File Javascript files 0 home.js 0 0 team.js 0 0 timeline.js 0 0" at bounding box center [258, 289] width 474 height 532
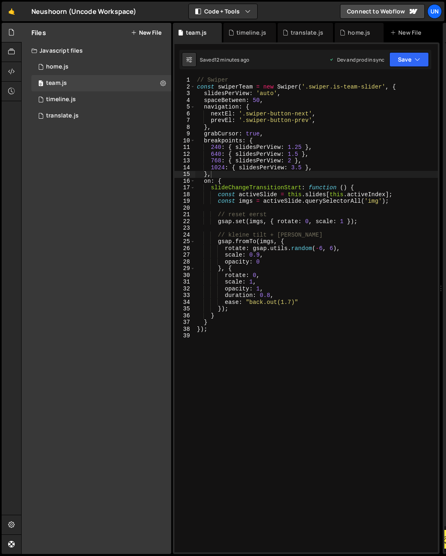
click at [267, 148] on div "// Swiper const swiperTeam = new Swiper ( '.swiper.is-team-slider' , { slidesPe…" at bounding box center [316, 321] width 243 height 489
click at [274, 102] on div "// Swiper const swiperTeam = new Swiper ( '.swiper.is-team-slider' , { slidesPe…" at bounding box center [316, 321] width 243 height 489
type textarea "spaceBetween: 50,"
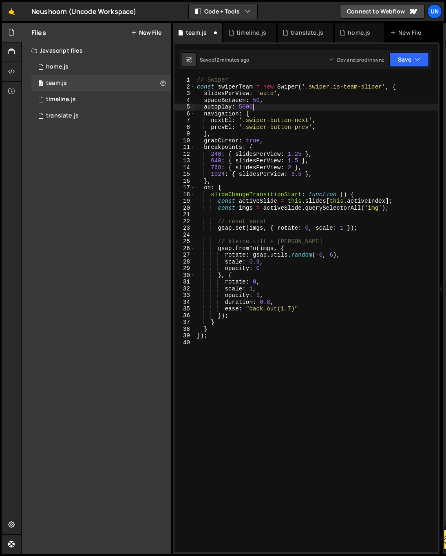
scroll to position [0, 4]
click at [270, 106] on div "// Swiper const swiperTeam = new Swiper ( '.swiper.is-team-slider' , { slidesPe…" at bounding box center [316, 321] width 243 height 489
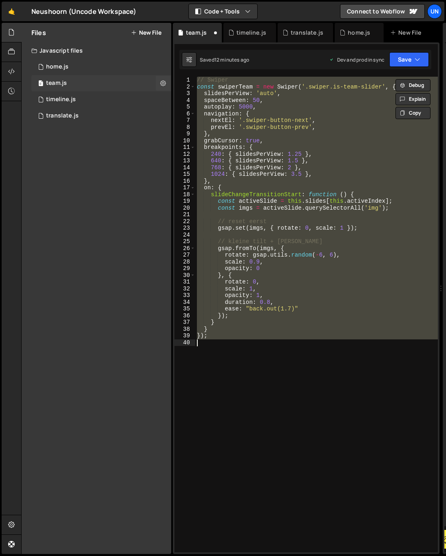
scroll to position [0, 0]
type textarea "});"
